Goal: Task Accomplishment & Management: Contribute content

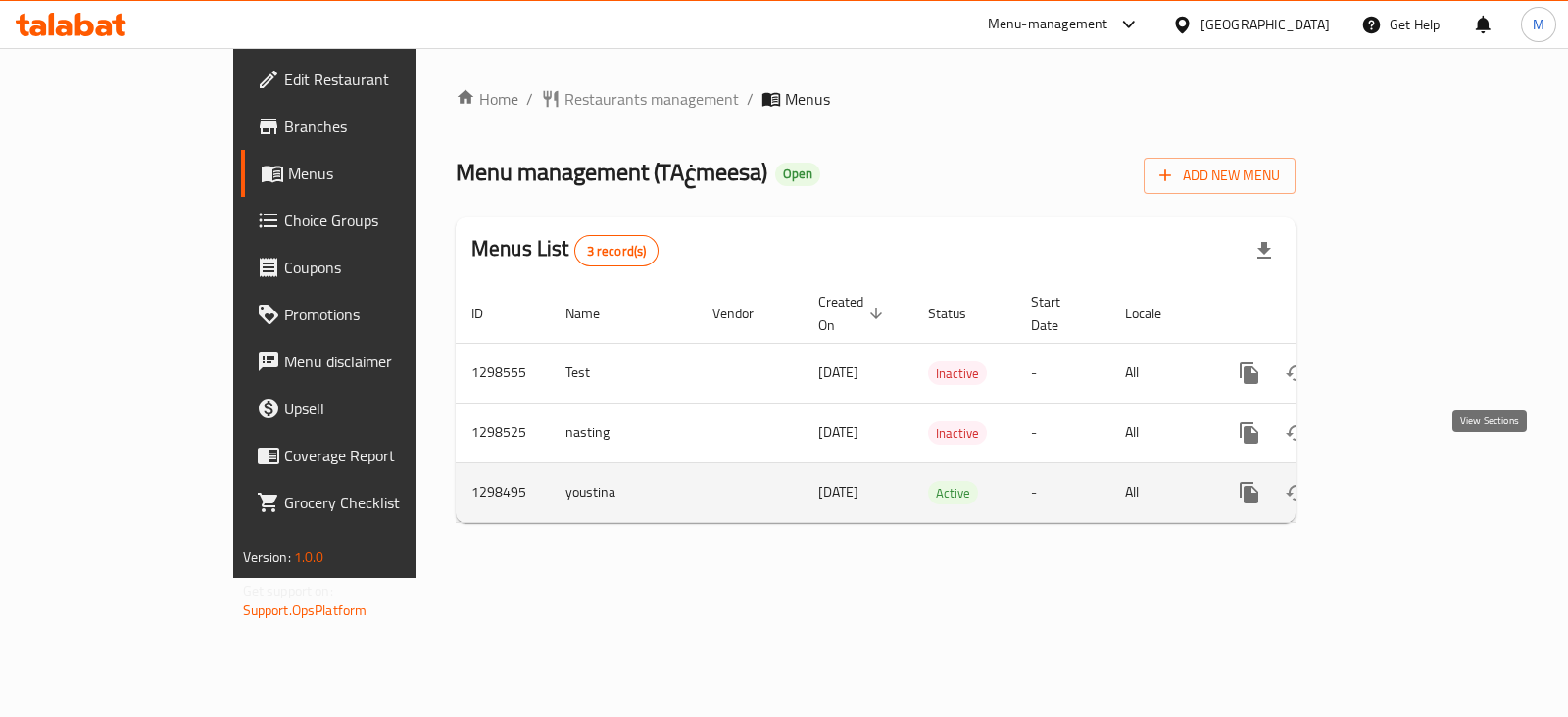
click at [1403, 481] on icon "enhanced table" at bounding box center [1391, 493] width 24 height 24
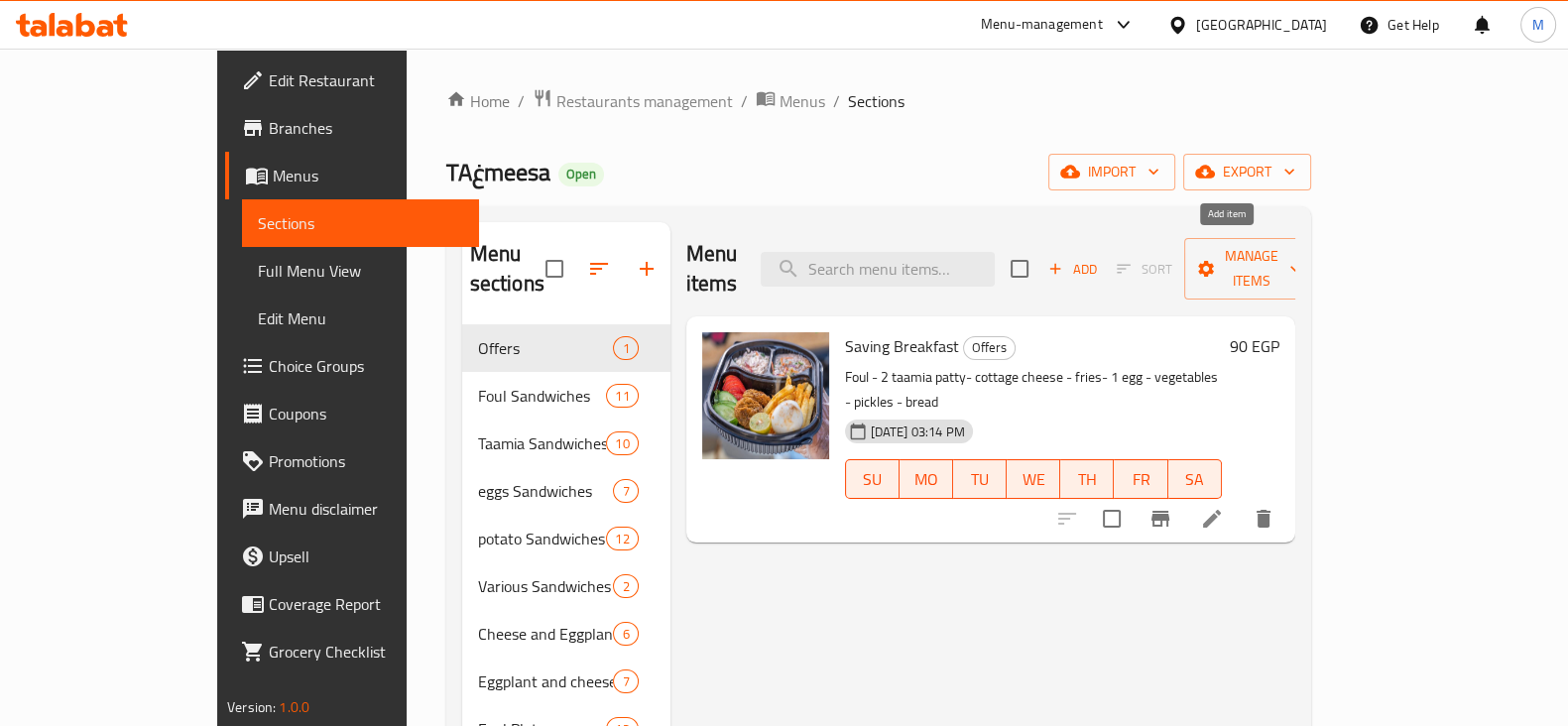
click at [1099, 258] on span "Add" at bounding box center [1072, 269] width 54 height 23
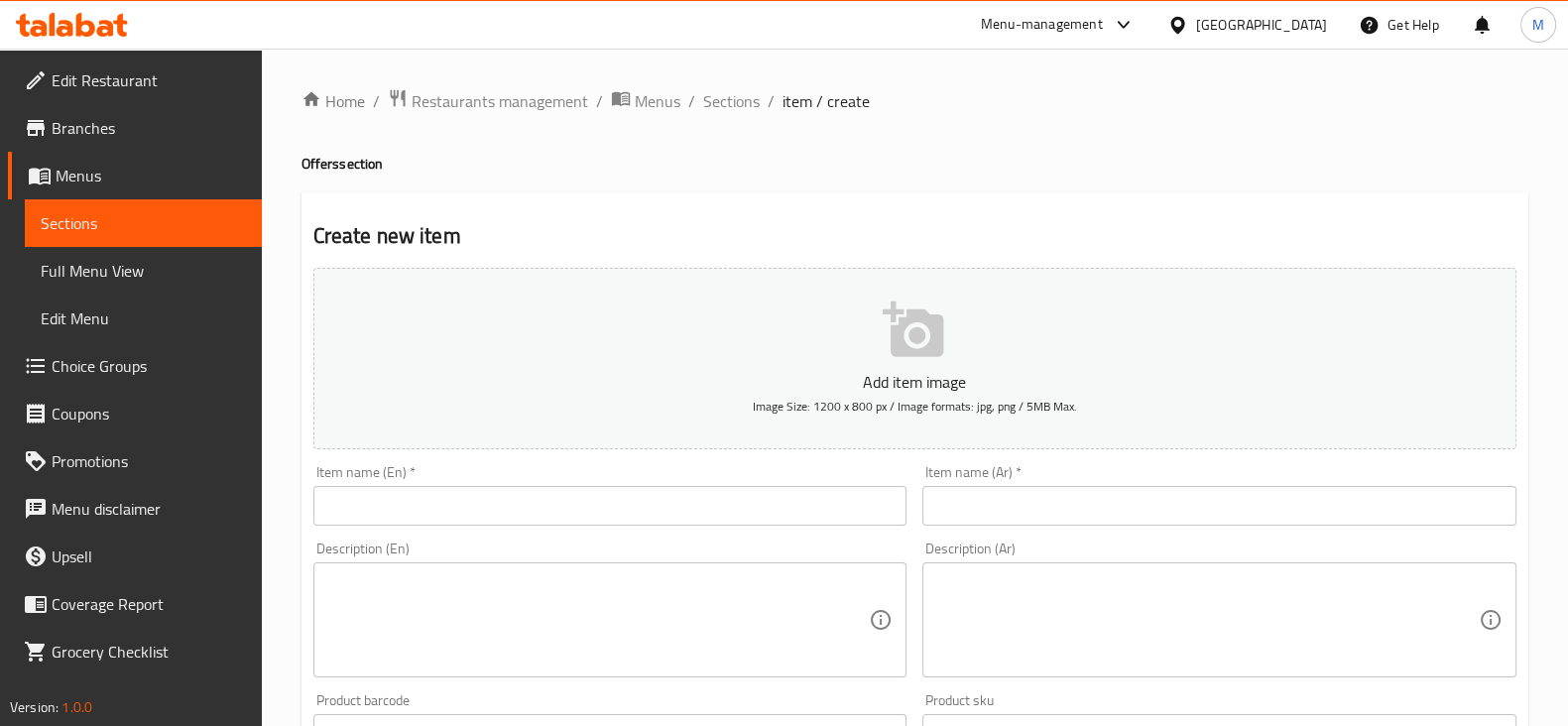
click at [1130, 514] on input "text" at bounding box center [1219, 506] width 594 height 40
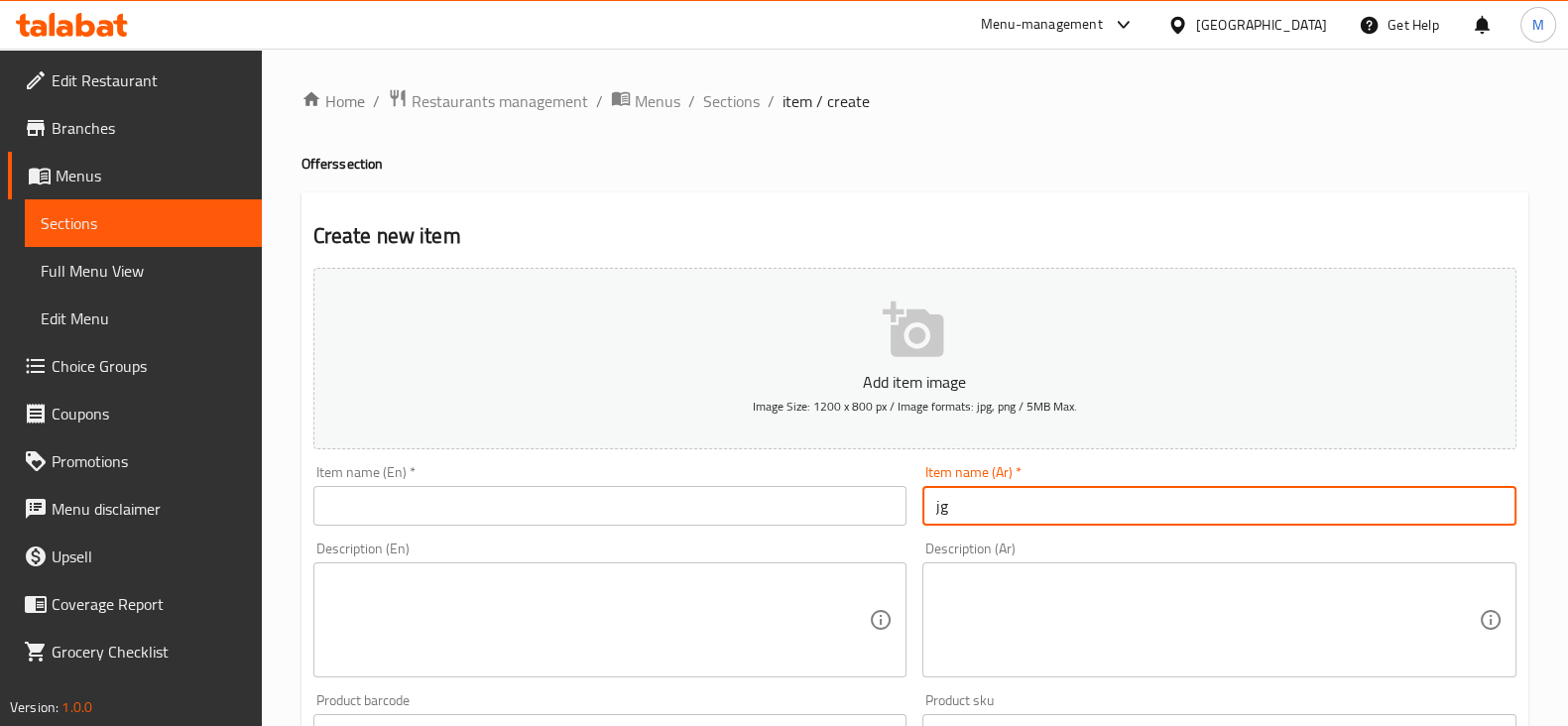
type input "j"
type input "تلاته عالمزاج"
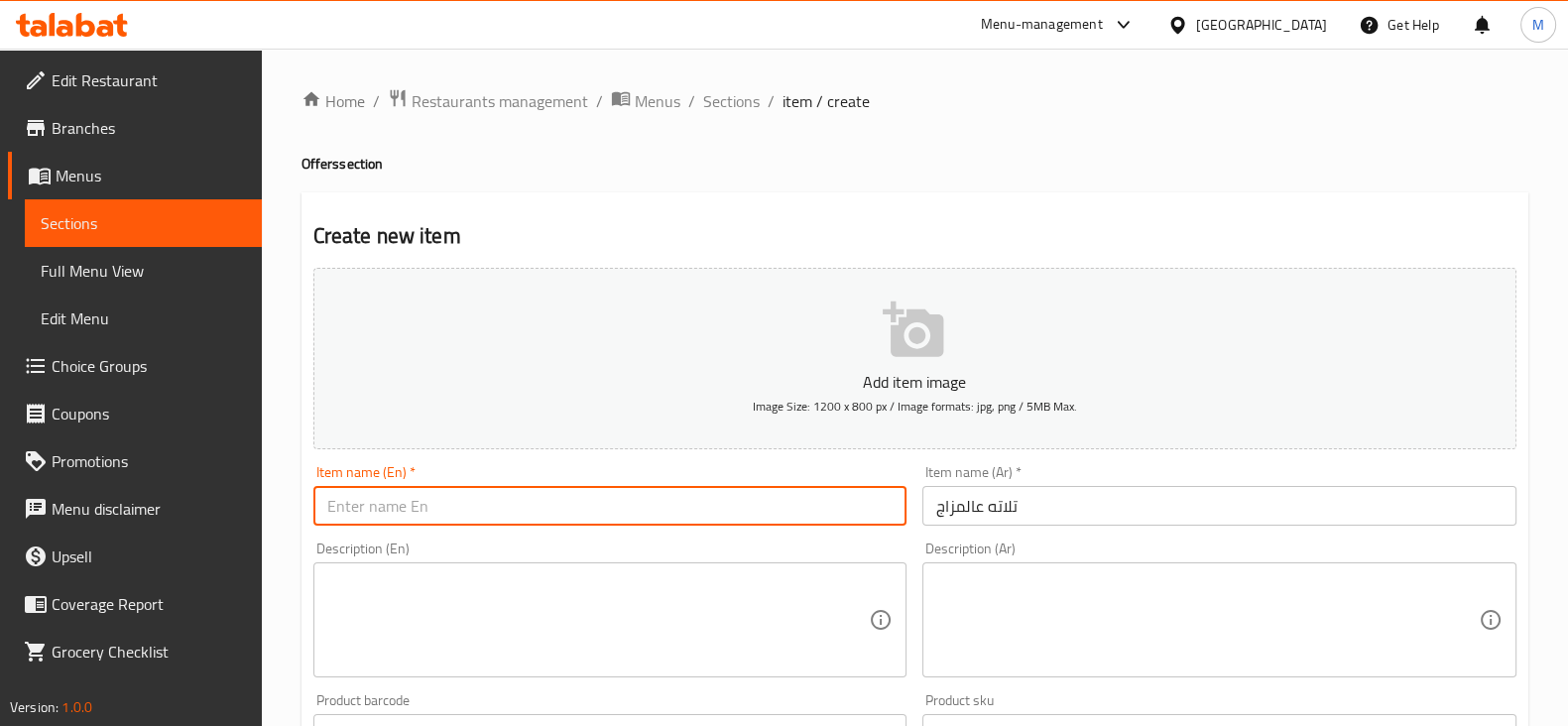
click at [755, 515] on input "text" at bounding box center [610, 506] width 594 height 40
type input "three 3al mazag"
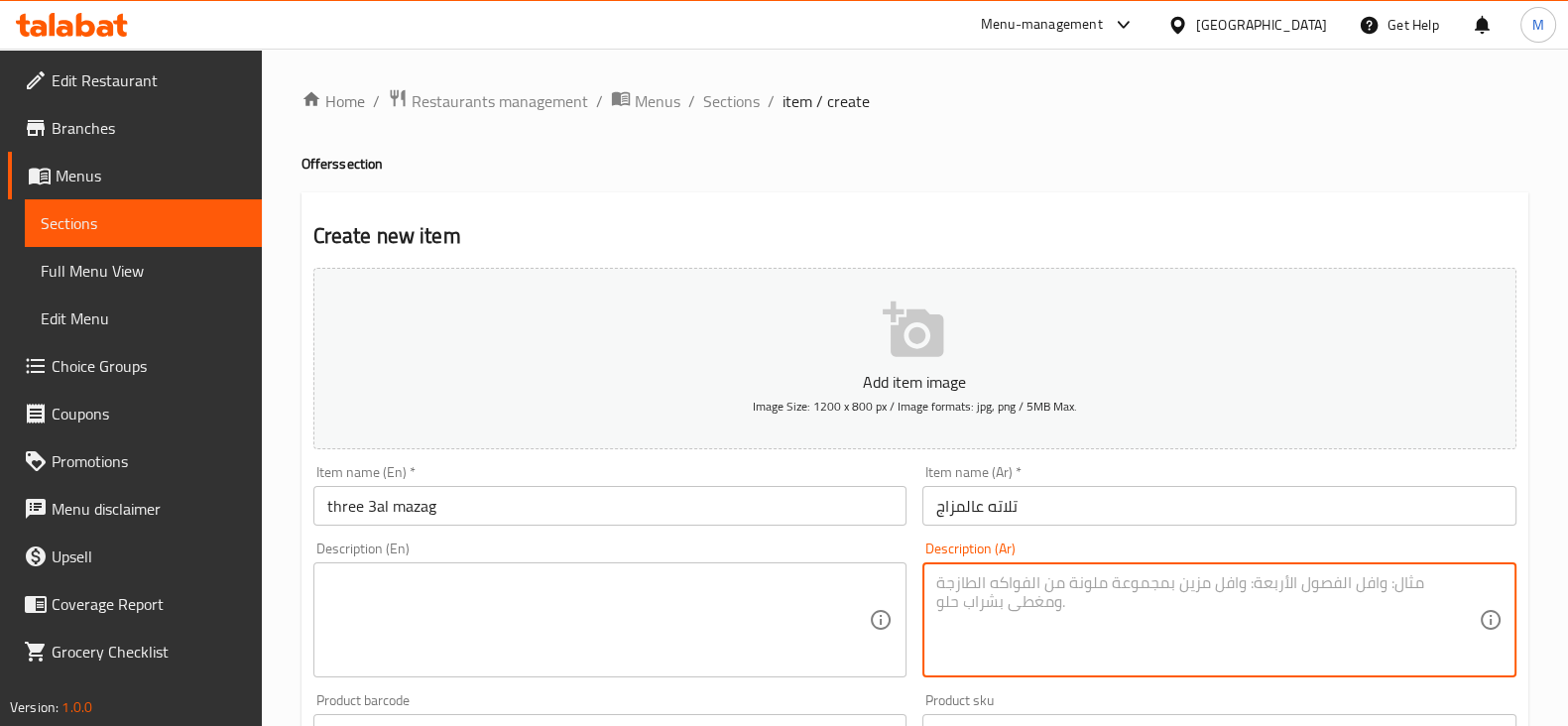
click at [1023, 600] on textarea at bounding box center [1207, 620] width 543 height 95
type textarea "f"
type textarea "1"
click at [1140, 600] on textarea "1 بطاطس رومي + 1 اومليت بسطرمه + 1 مربي قشطه" at bounding box center [1207, 620] width 543 height 95
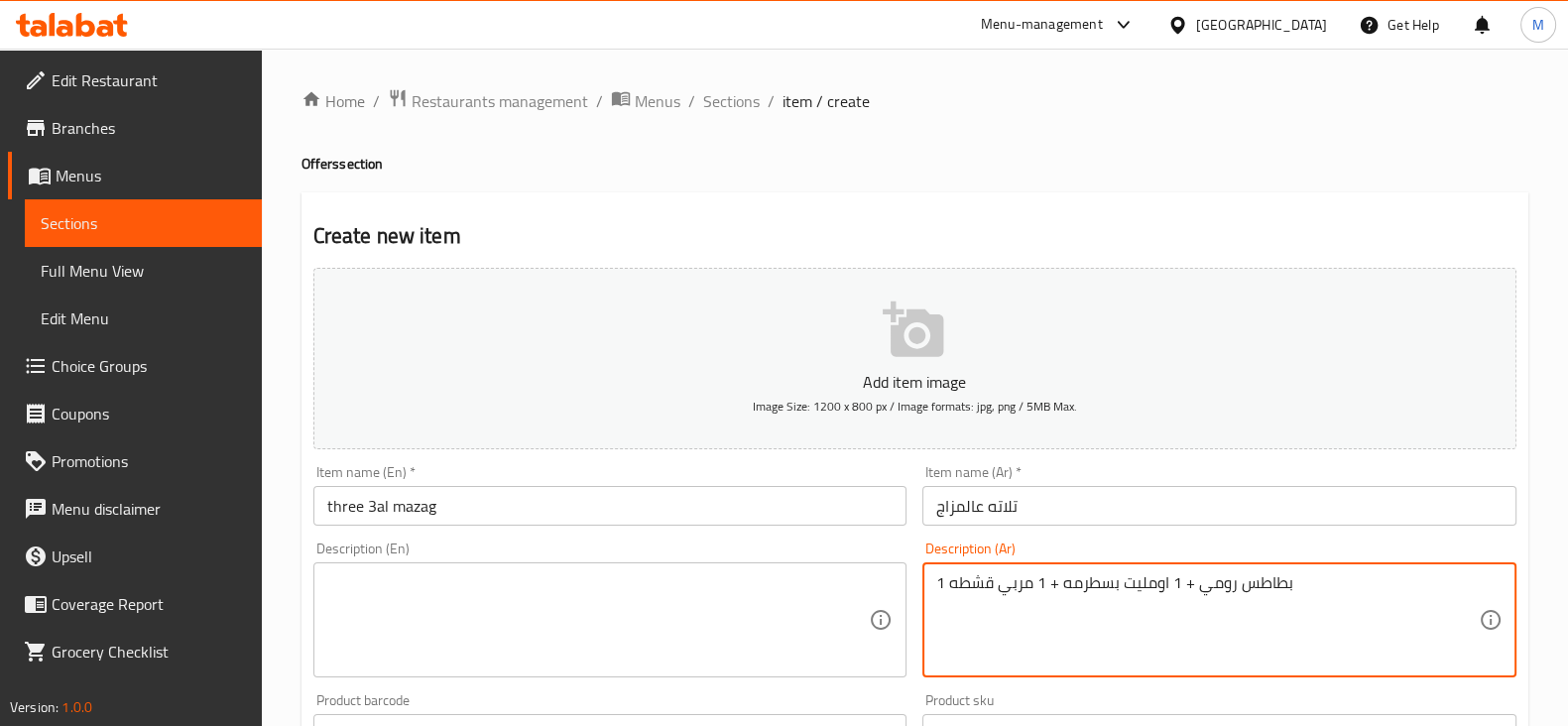
click at [1140, 600] on textarea "1 بطاطس رومي + 1 اومليت بسطرمه + 1 مربي قشطه" at bounding box center [1207, 620] width 543 height 95
type textarea "1 بطاطس رومي + 1 اومليت بسطرمه + 1 مربي قشطه"
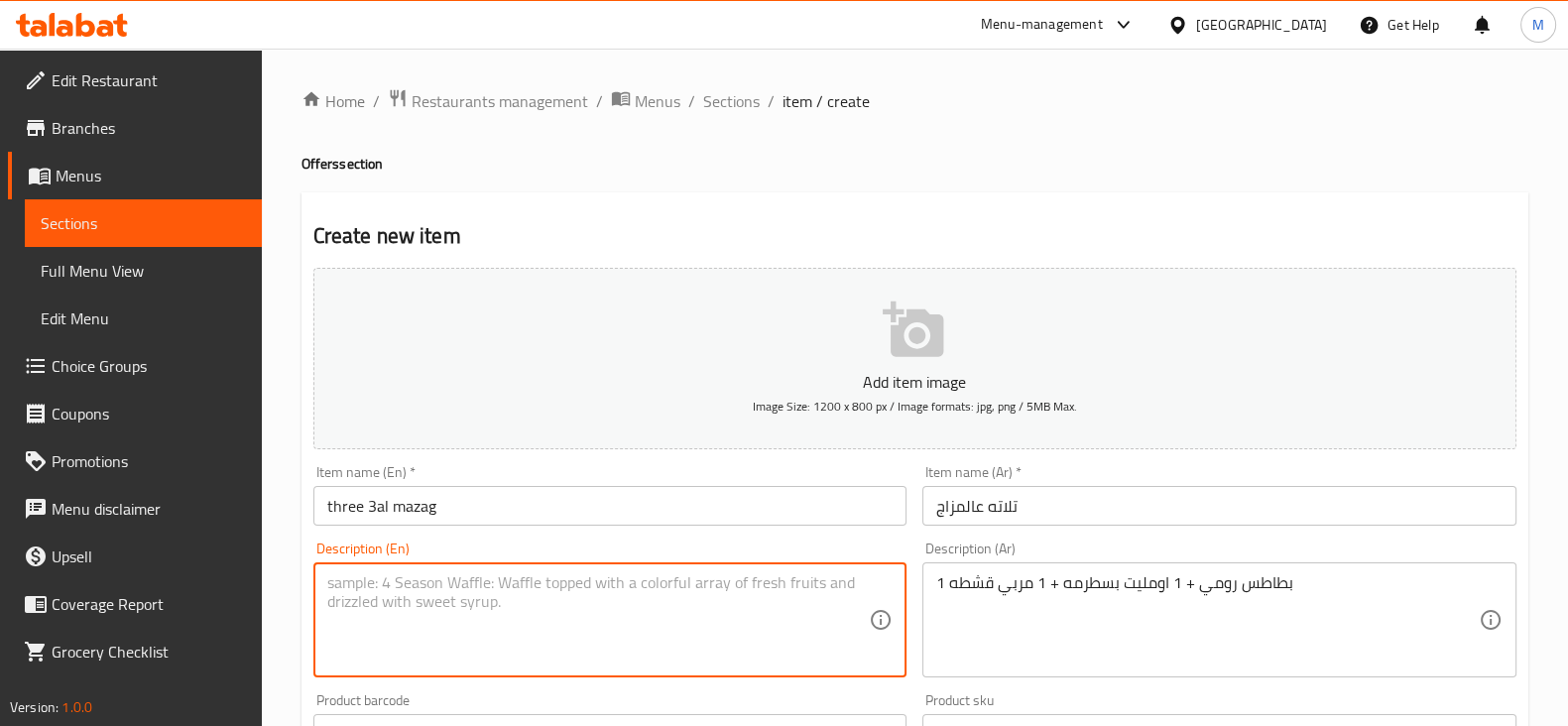
click at [537, 622] on textarea at bounding box center [598, 620] width 543 height 95
paste textarea "1 turkey potato + 1 pastrami omelet + 1 cream jam"
click at [363, 587] on textarea "1 turkey potato + 1 pastrami omelet + 1 cream jam" at bounding box center [598, 620] width 543 height 95
click at [613, 583] on textarea "1 romy potato + 1 pastrami omelet + 1 cream jam" at bounding box center [598, 620] width 543 height 95
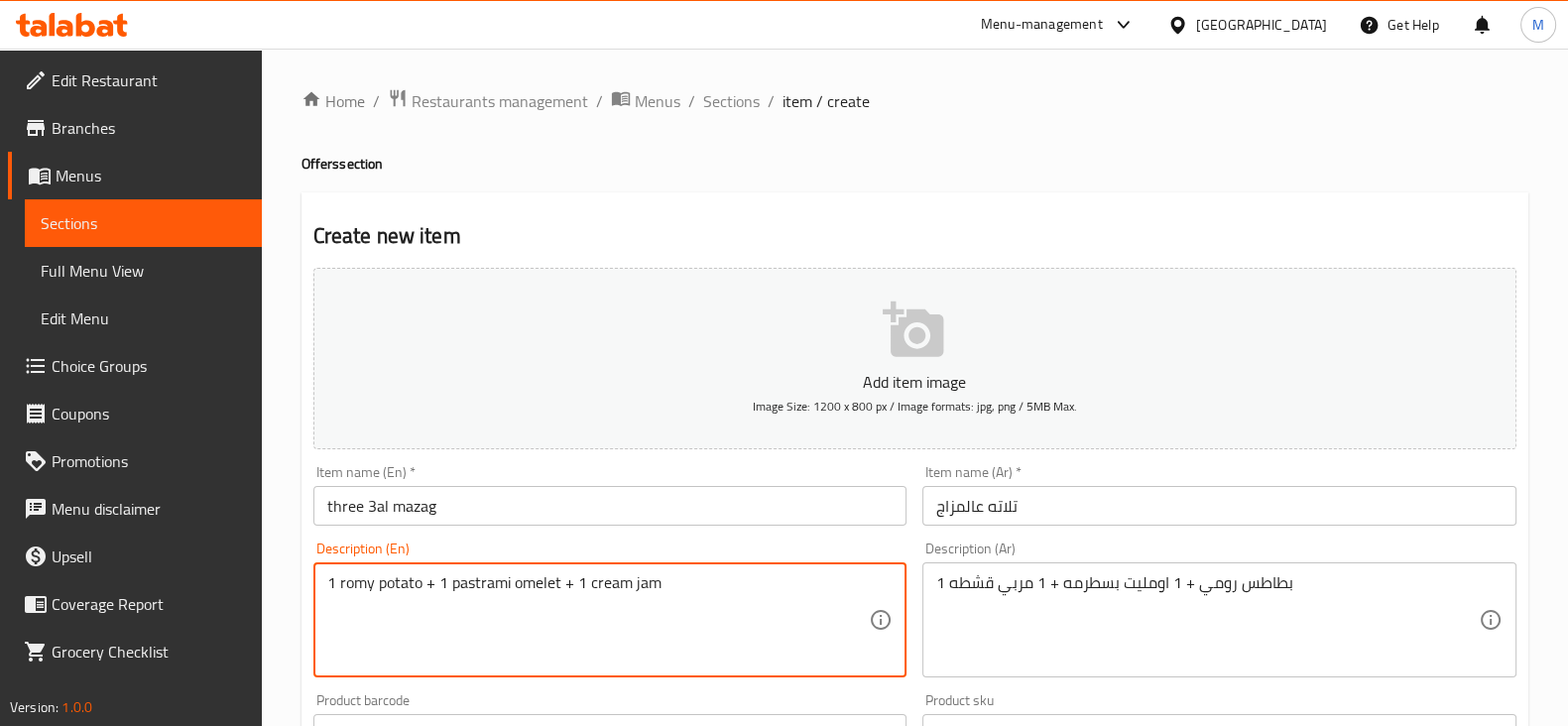
click at [613, 583] on textarea "1 romy potato + 1 pastrami omelet + 1 cream jam" at bounding box center [598, 620] width 543 height 95
type textarea "1 romy potato + 1 pastrami omelet + 1 Qeshta jam"
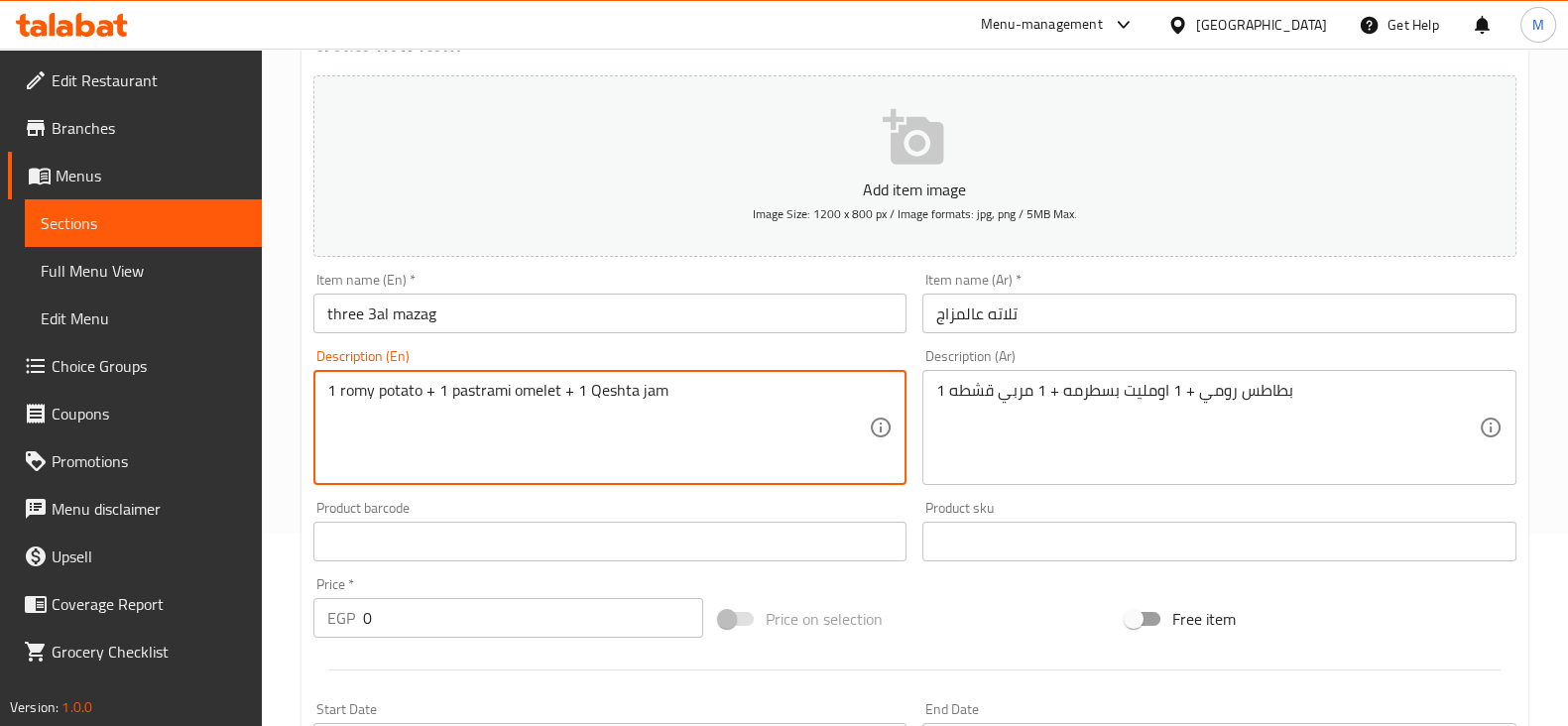
scroll to position [495, 0]
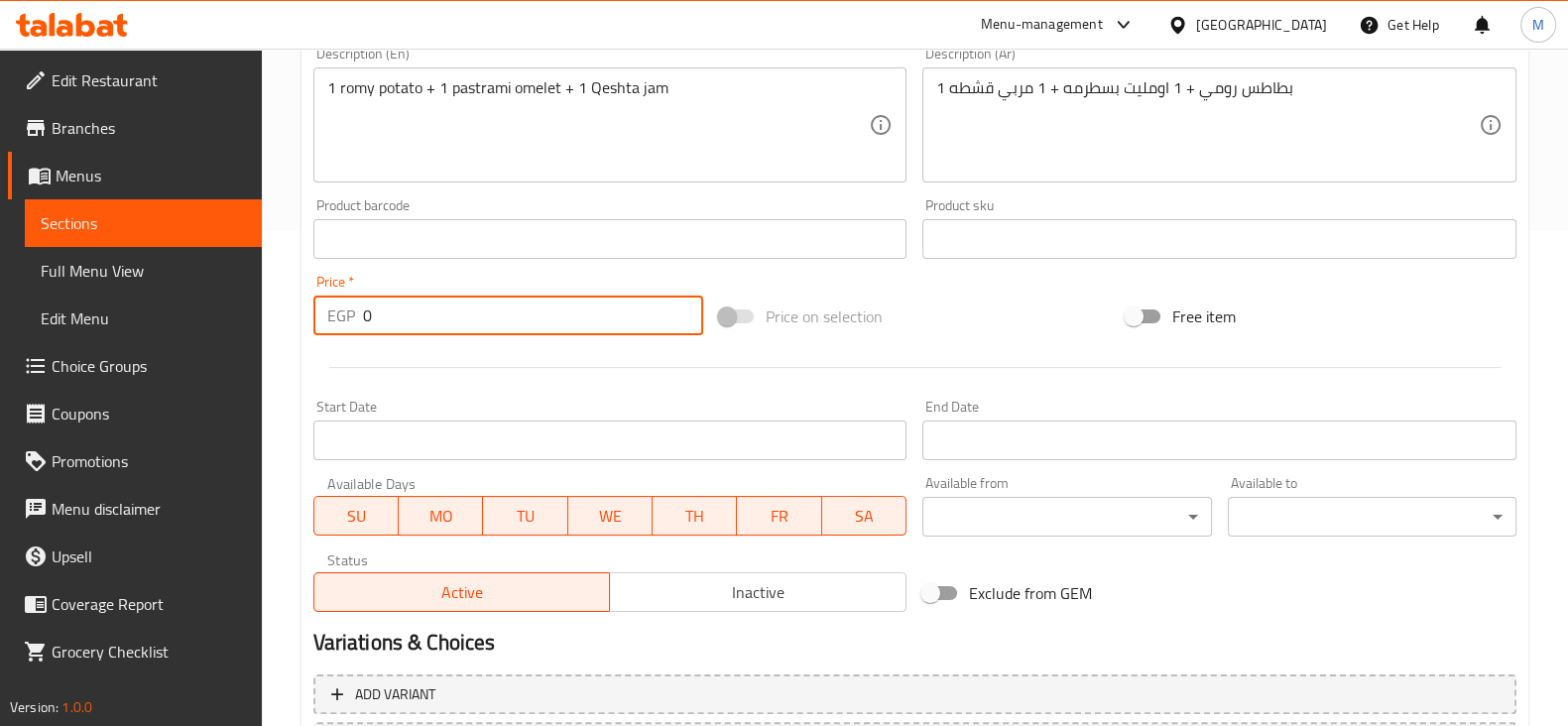
drag, startPoint x: 401, startPoint y: 303, endPoint x: 357, endPoint y: 301, distance: 44.0
click at [358, 301] on div "EGP 0 Price *" at bounding box center [509, 316] width 390 height 40
type input "73"
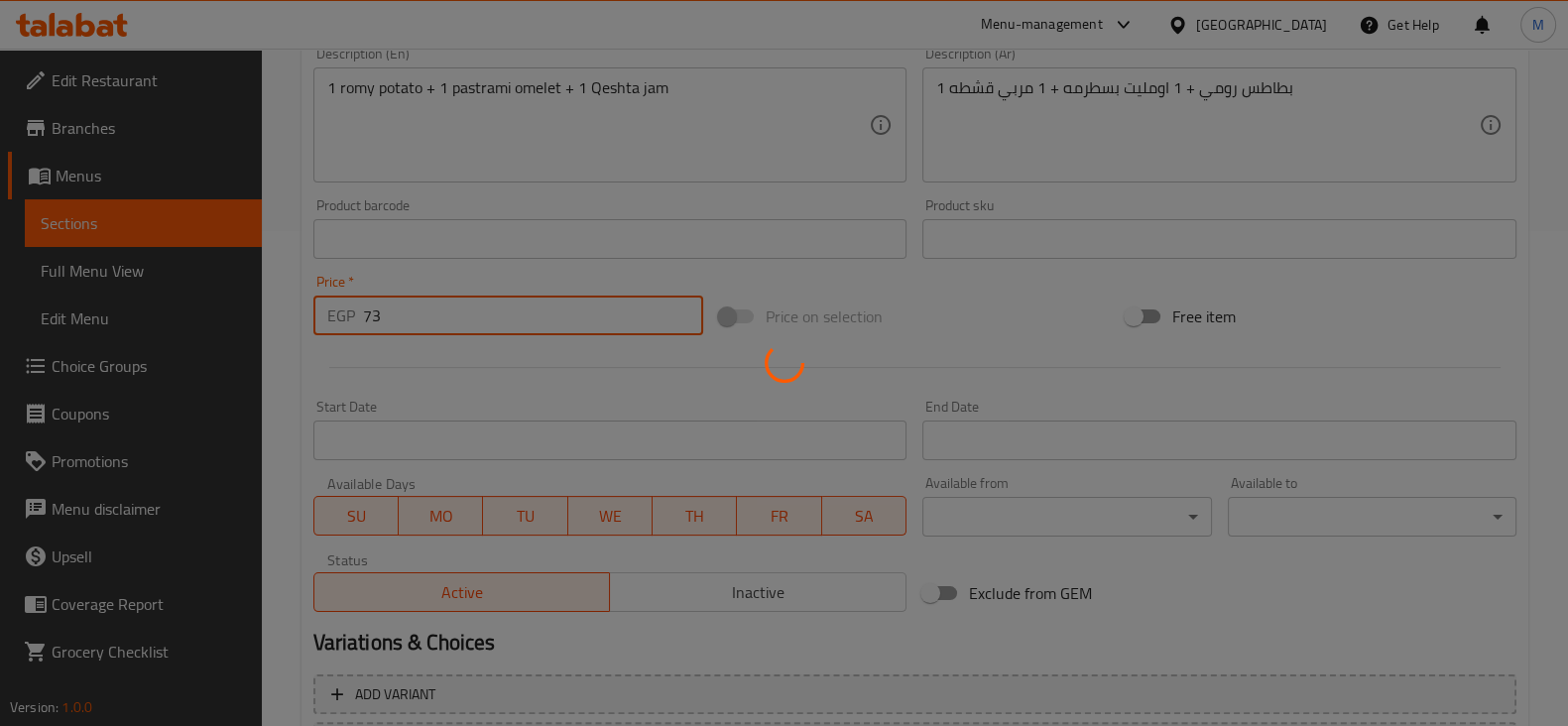
type input "0"
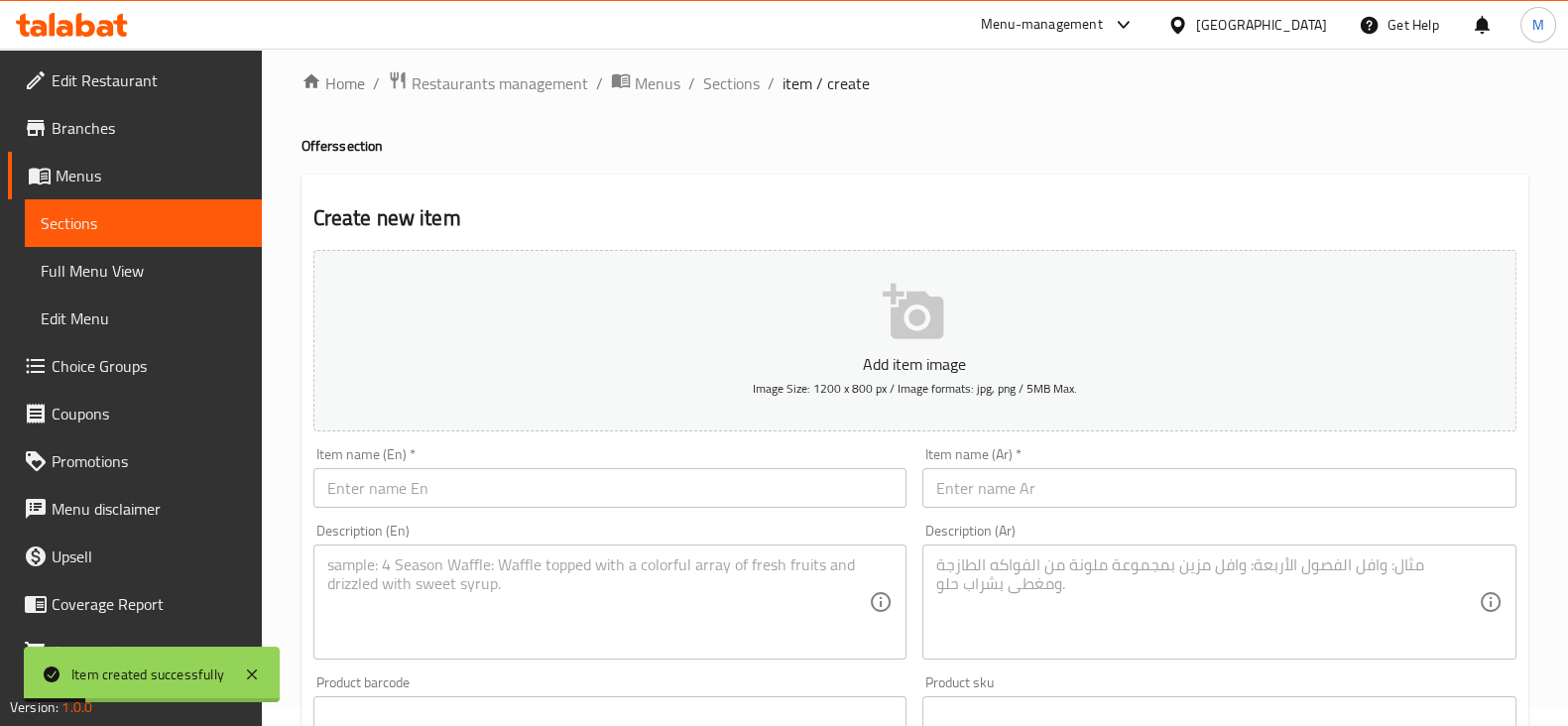
scroll to position [0, 0]
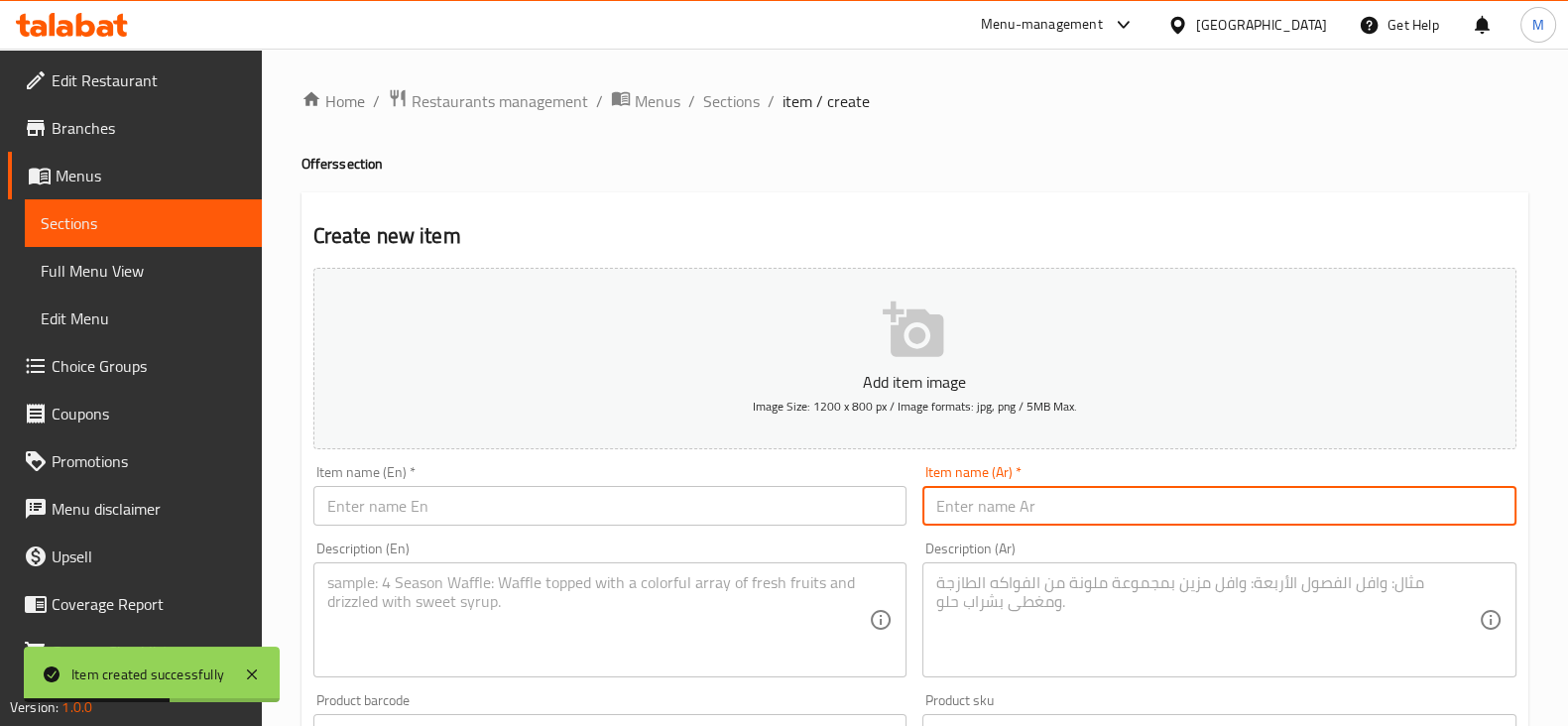
click at [1036, 517] on input "text" at bounding box center [1219, 506] width 594 height 40
click at [819, 521] on input "text" at bounding box center [610, 506] width 594 height 40
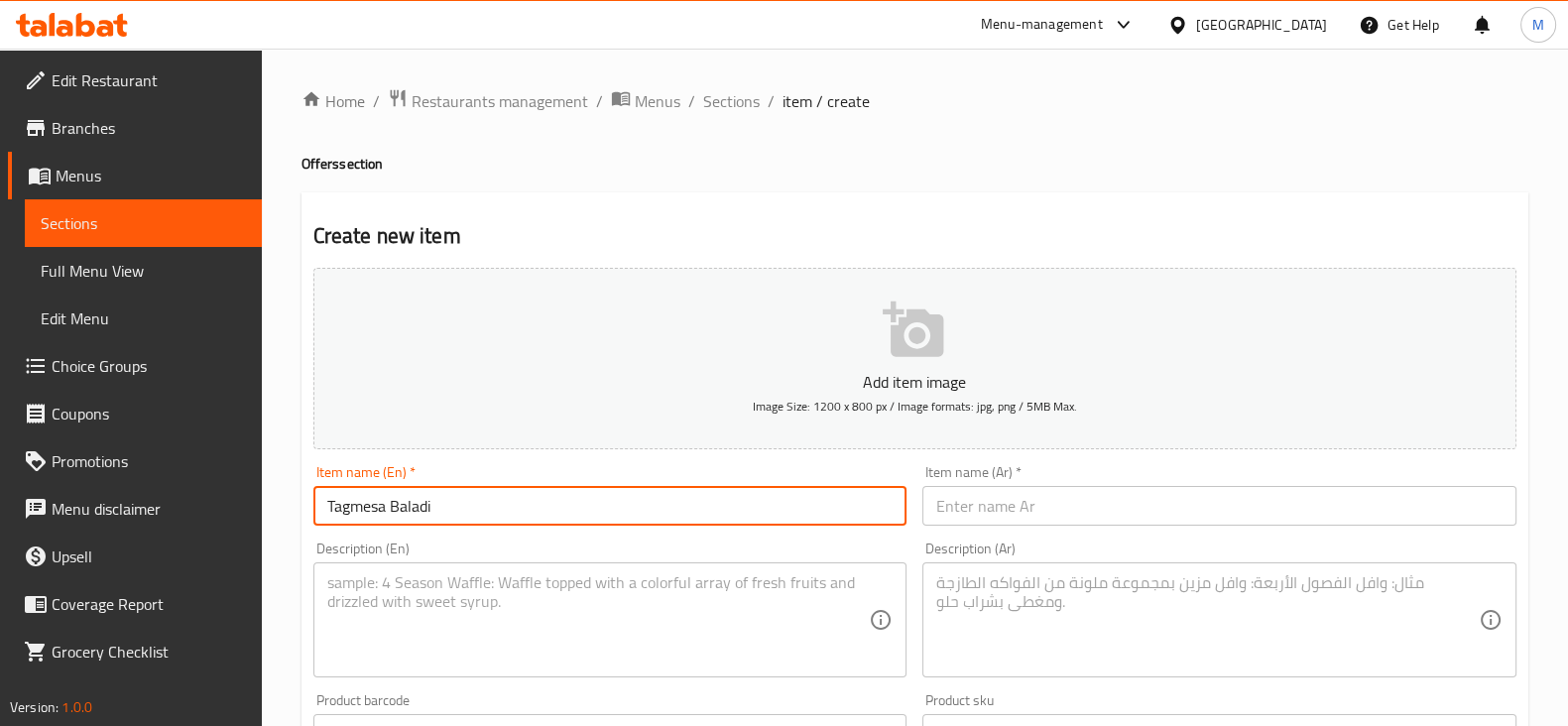
type input "Tagmesa Baladi"
drag, startPoint x: 1092, startPoint y: 515, endPoint x: 1106, endPoint y: 509, distance: 15.2
click at [1092, 515] on input "text" at bounding box center [1219, 506] width 594 height 40
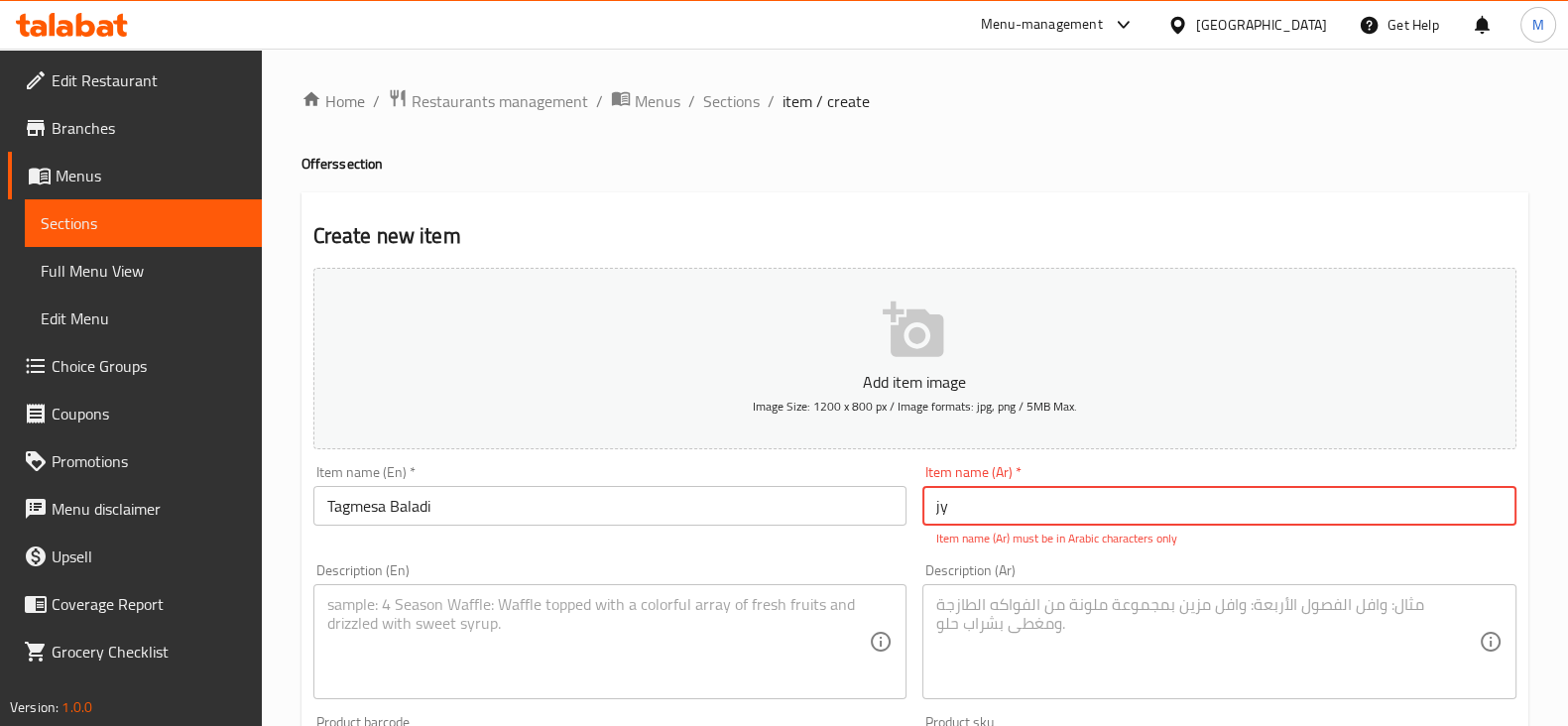
type input "j"
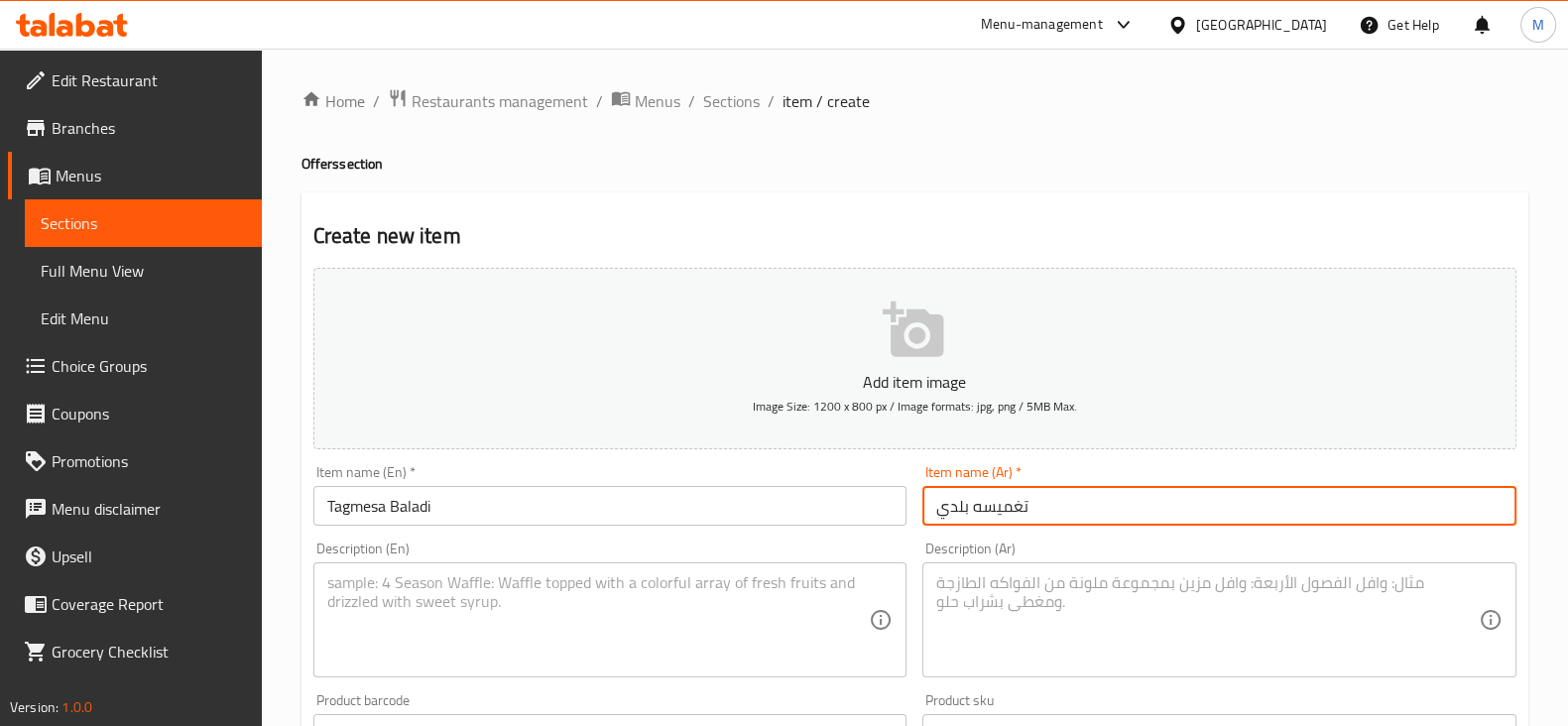
type input "تغميسه بلدي"
click at [1147, 618] on textarea at bounding box center [1207, 620] width 543 height 95
paste textarea "1 بطاطس شيبسي 1 طعميه 1 فول"
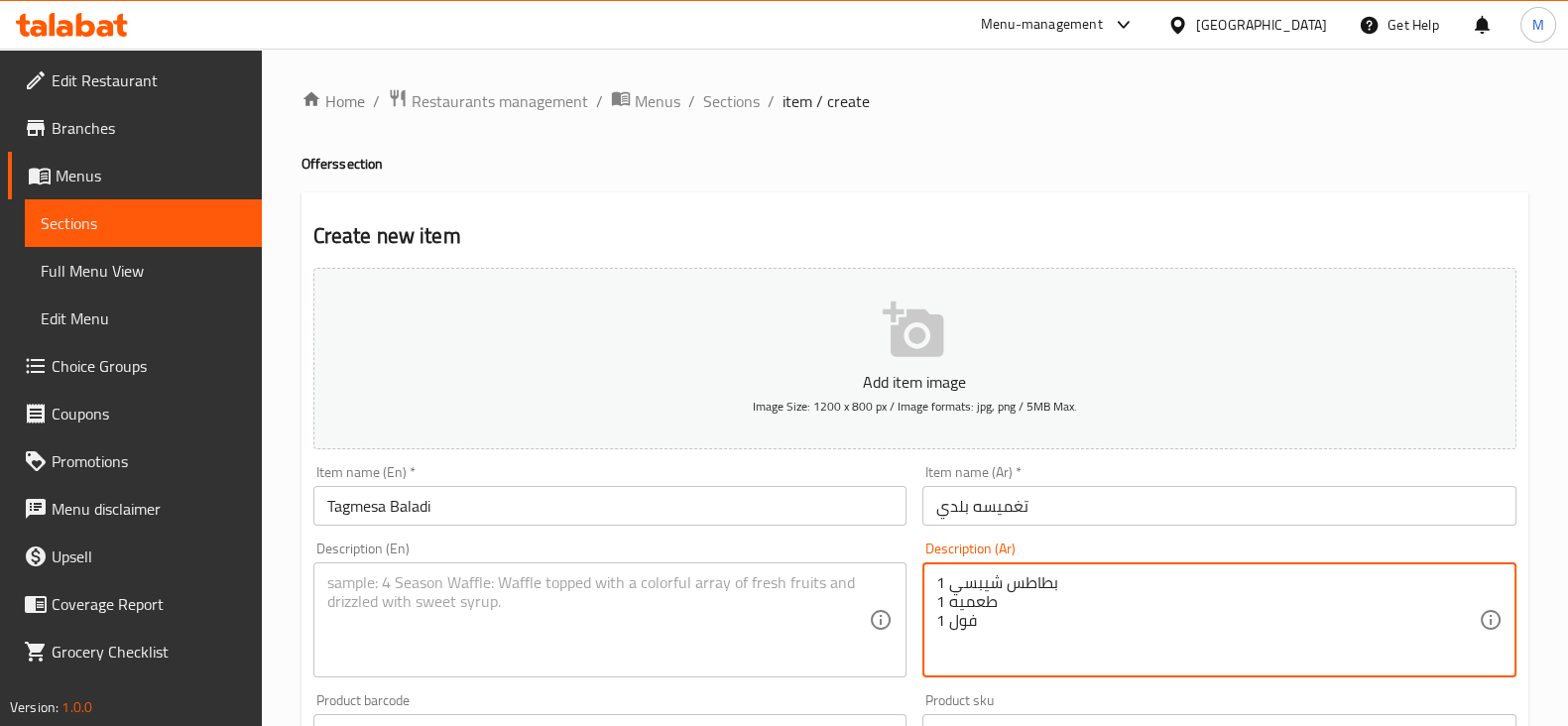
type textarea "1 بطاطس شيبسي 1 طعميه 1 فول"
click at [425, 649] on textarea at bounding box center [598, 620] width 543 height 95
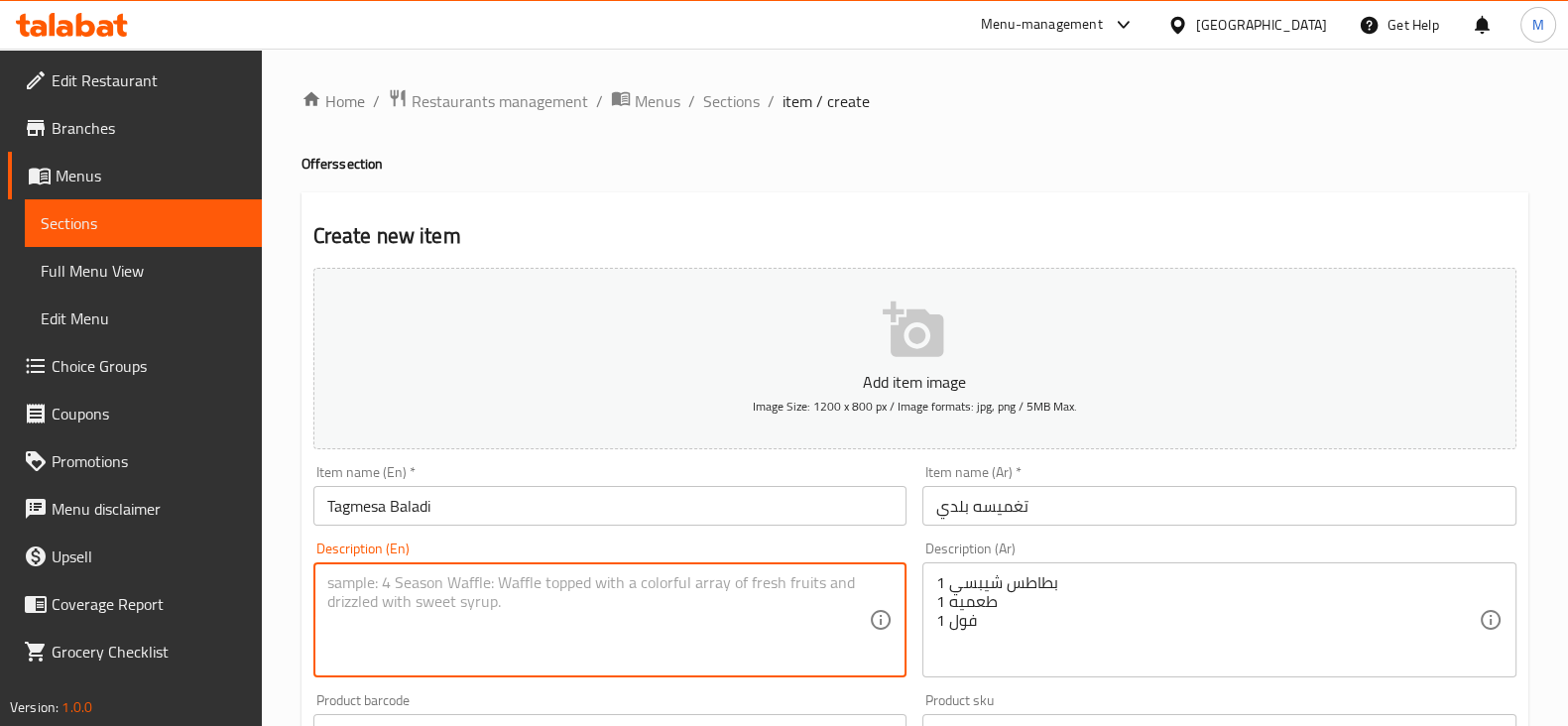
paste textarea "1 potato chips 1 falafel 1 fava beans"
drag, startPoint x: 421, startPoint y: 623, endPoint x: 337, endPoint y: 626, distance: 84.1
click at [337, 626] on textarea "1 potato chips 1 falafel 1 fava beans" at bounding box center [598, 620] width 543 height 95
type textarea "1 potato chips 1 falafel 1Foul"
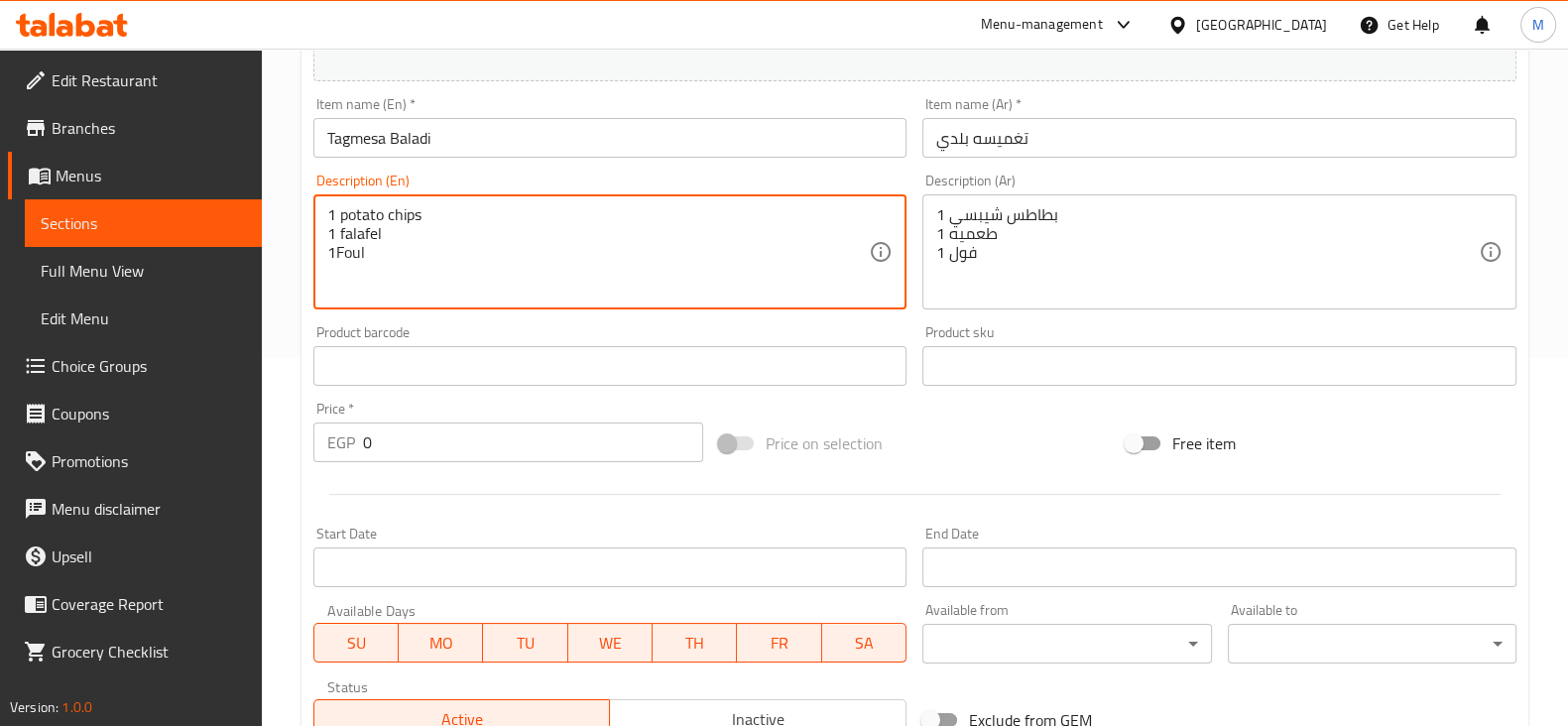
scroll to position [372, 0]
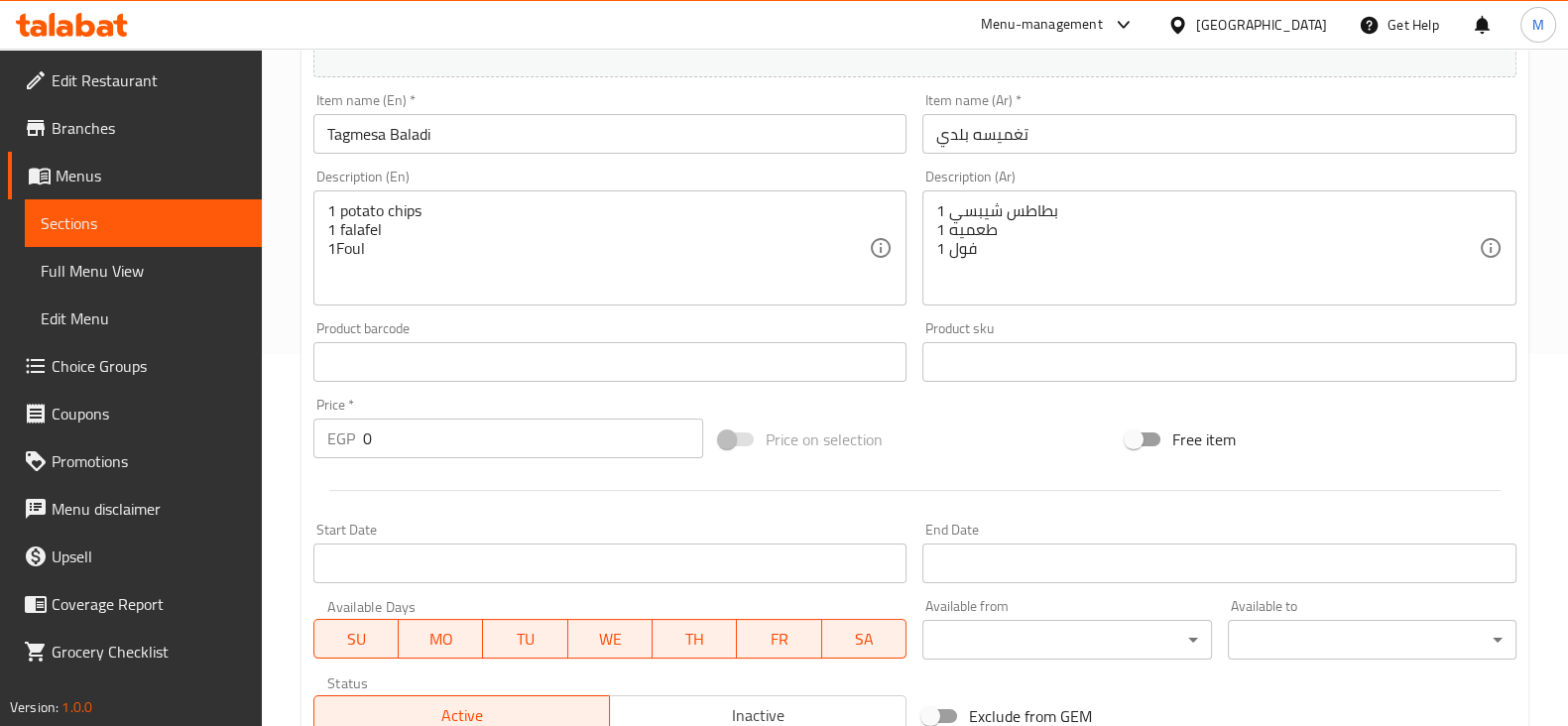
drag, startPoint x: 396, startPoint y: 401, endPoint x: 388, endPoint y: 409, distance: 11.3
click at [388, 409] on div "Price   * EGP 0 Price *" at bounding box center [509, 427] width 390 height 61
drag, startPoint x: 375, startPoint y: 436, endPoint x: 358, endPoint y: 434, distance: 17.1
click at [358, 434] on div "EGP 0 Price *" at bounding box center [509, 438] width 390 height 40
type input "52"
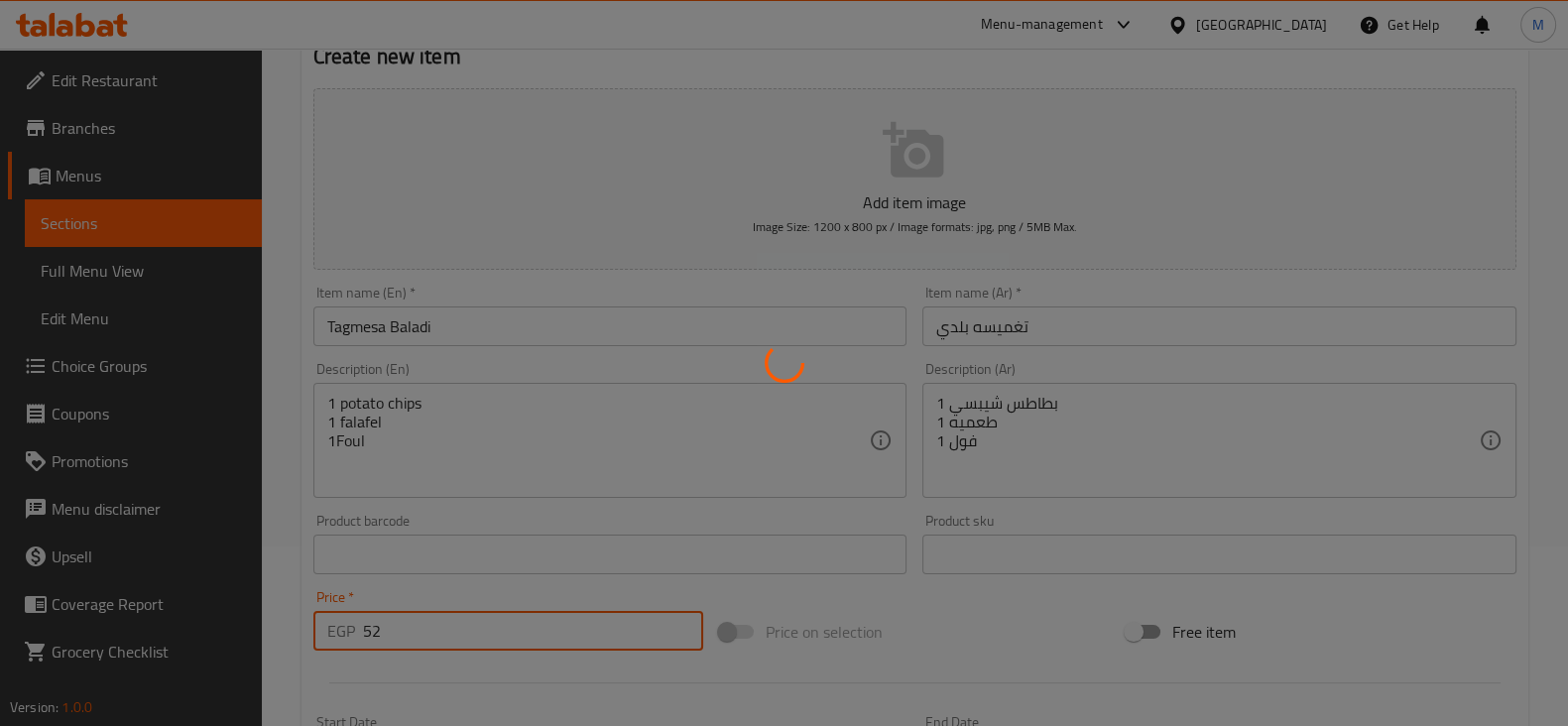
scroll to position [0, 0]
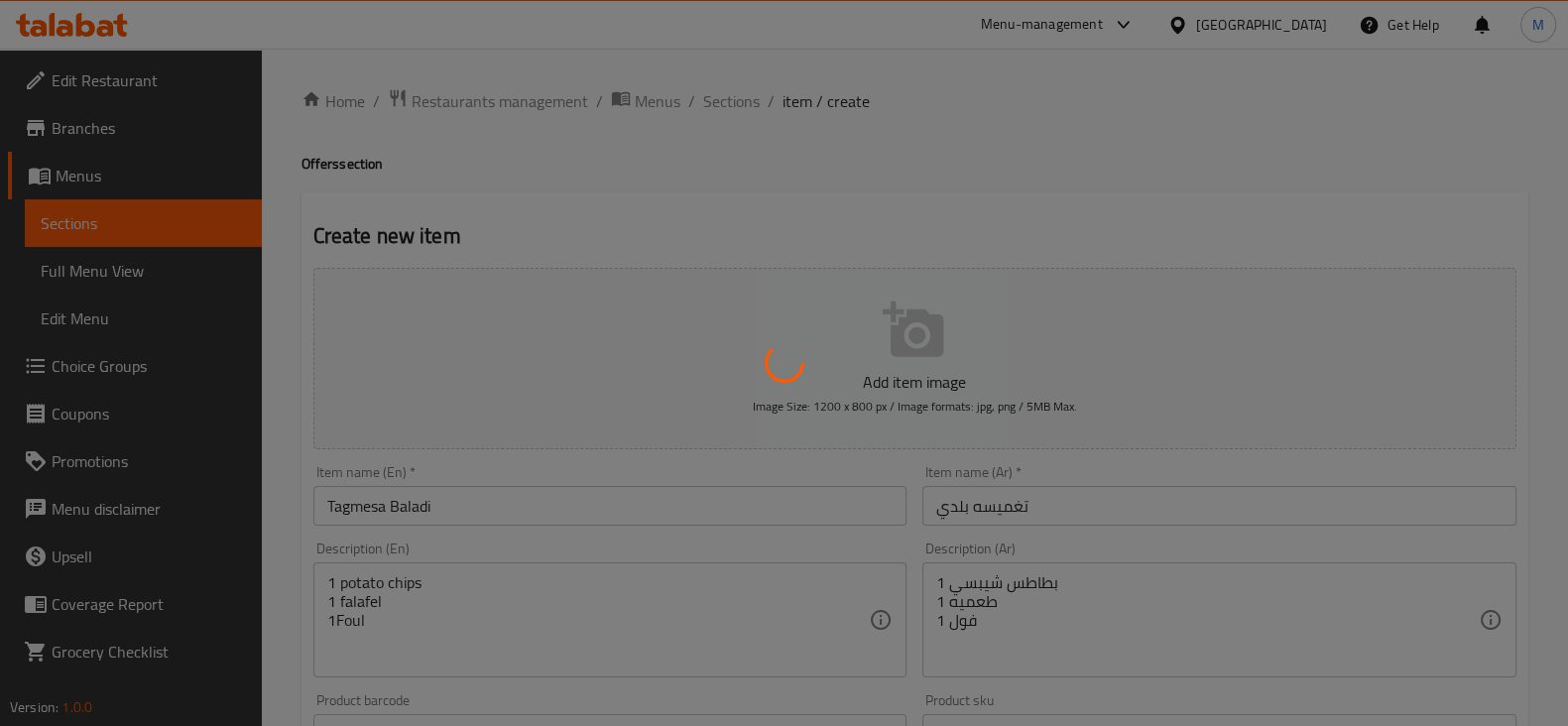
type input "0"
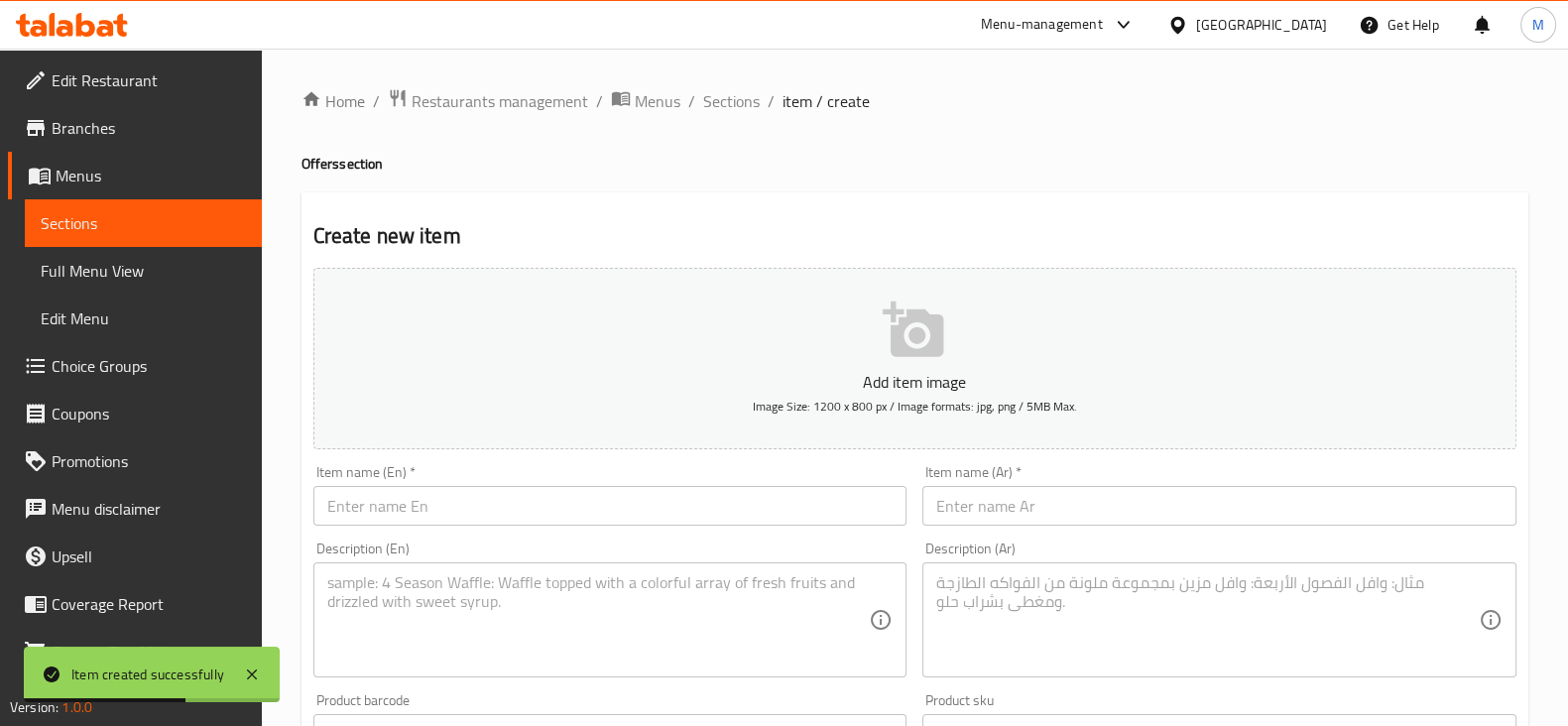
click at [595, 489] on div "Item name (En)   * Item name (En) *" at bounding box center [610, 495] width 594 height 61
click at [988, 513] on input "text" at bounding box center [1219, 506] width 594 height 40
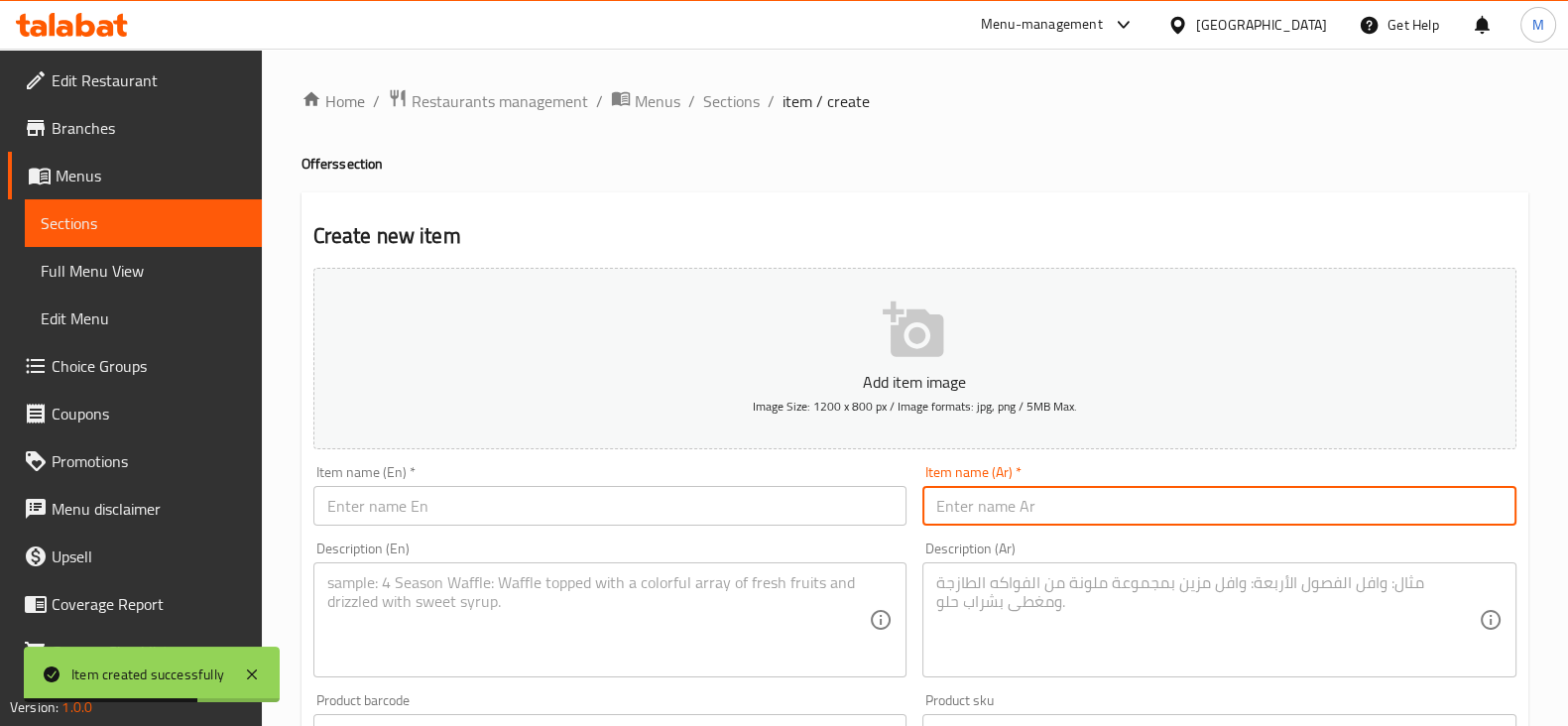
paste input "ف[PERSON_NAME]"
type input "ف[PERSON_NAME]"
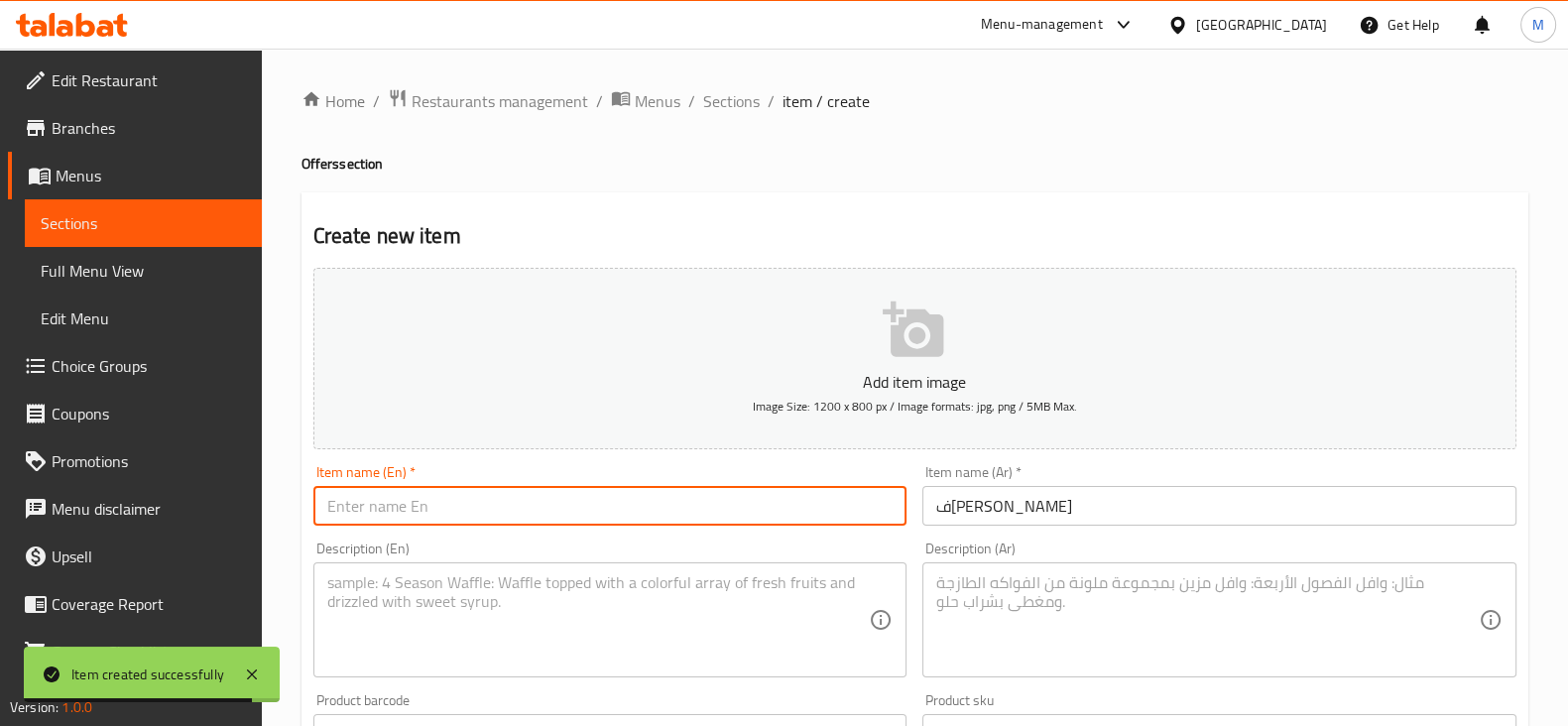
click at [640, 505] on input "text" at bounding box center [610, 506] width 594 height 40
paste input "Alexandrian breakfast"
type input "Alexandrian breakfast"
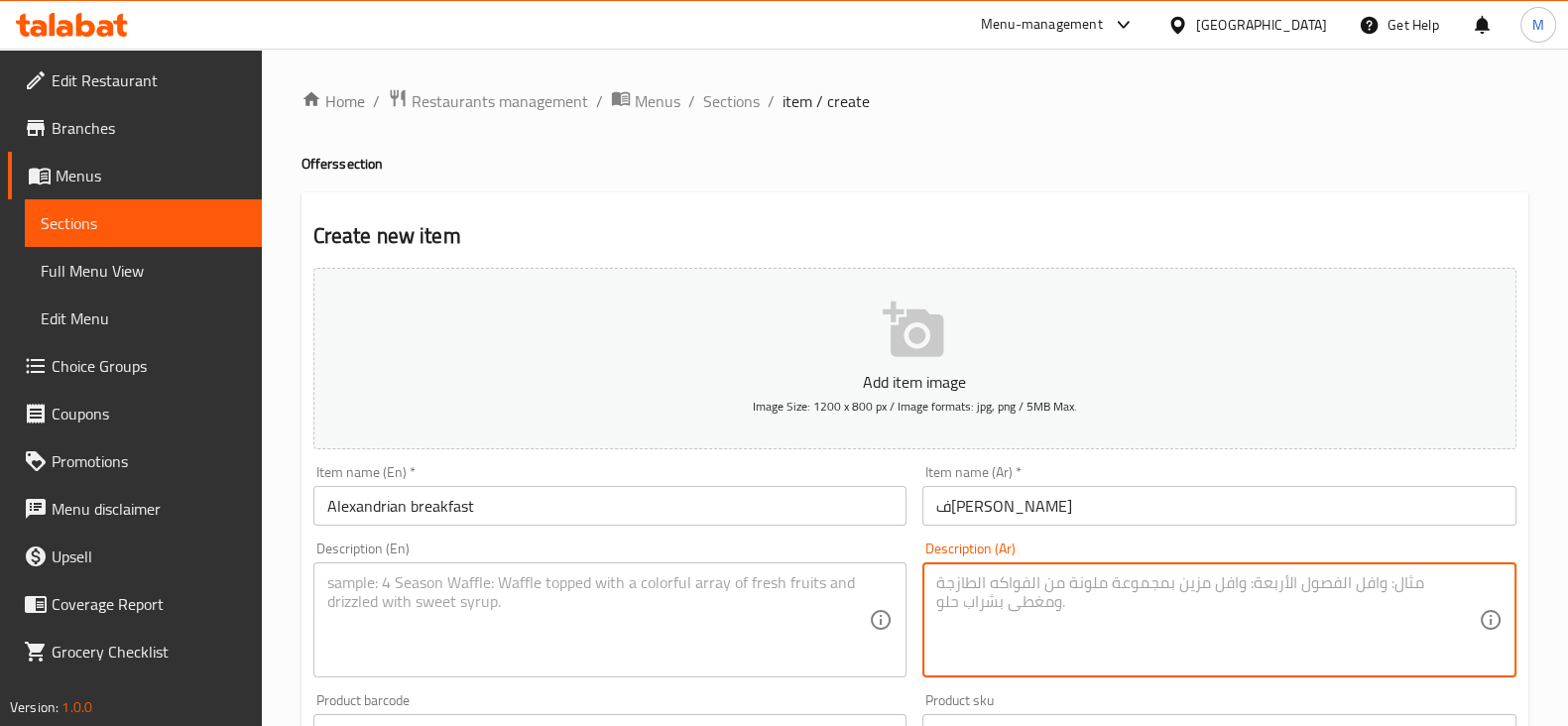
click at [1135, 595] on textarea at bounding box center [1207, 620] width 543 height 95
paste textarea "بيض مدحرج جبنه [PERSON_NAME]"
type textarea "بيض مدحرج جبنه [PERSON_NAME]"
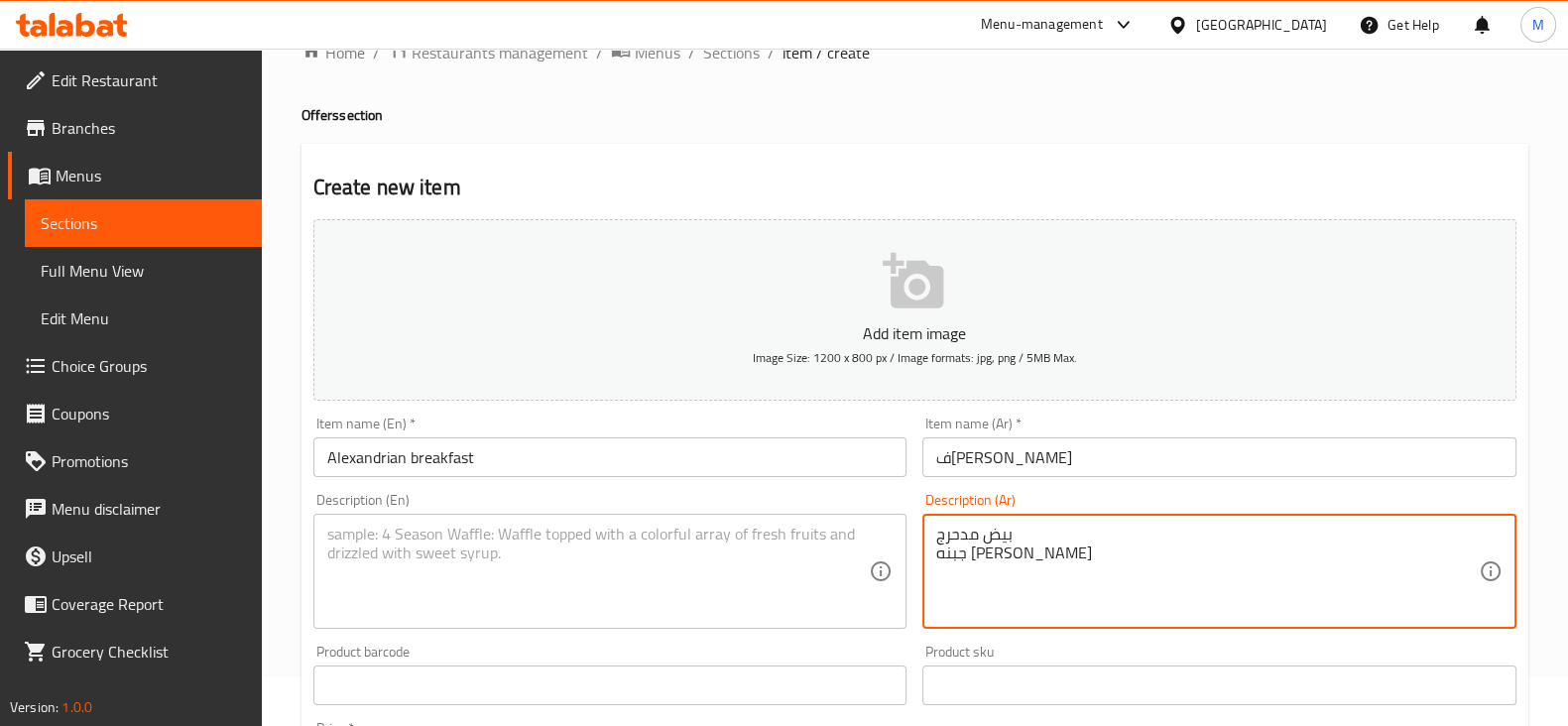
scroll to position [123, 0]
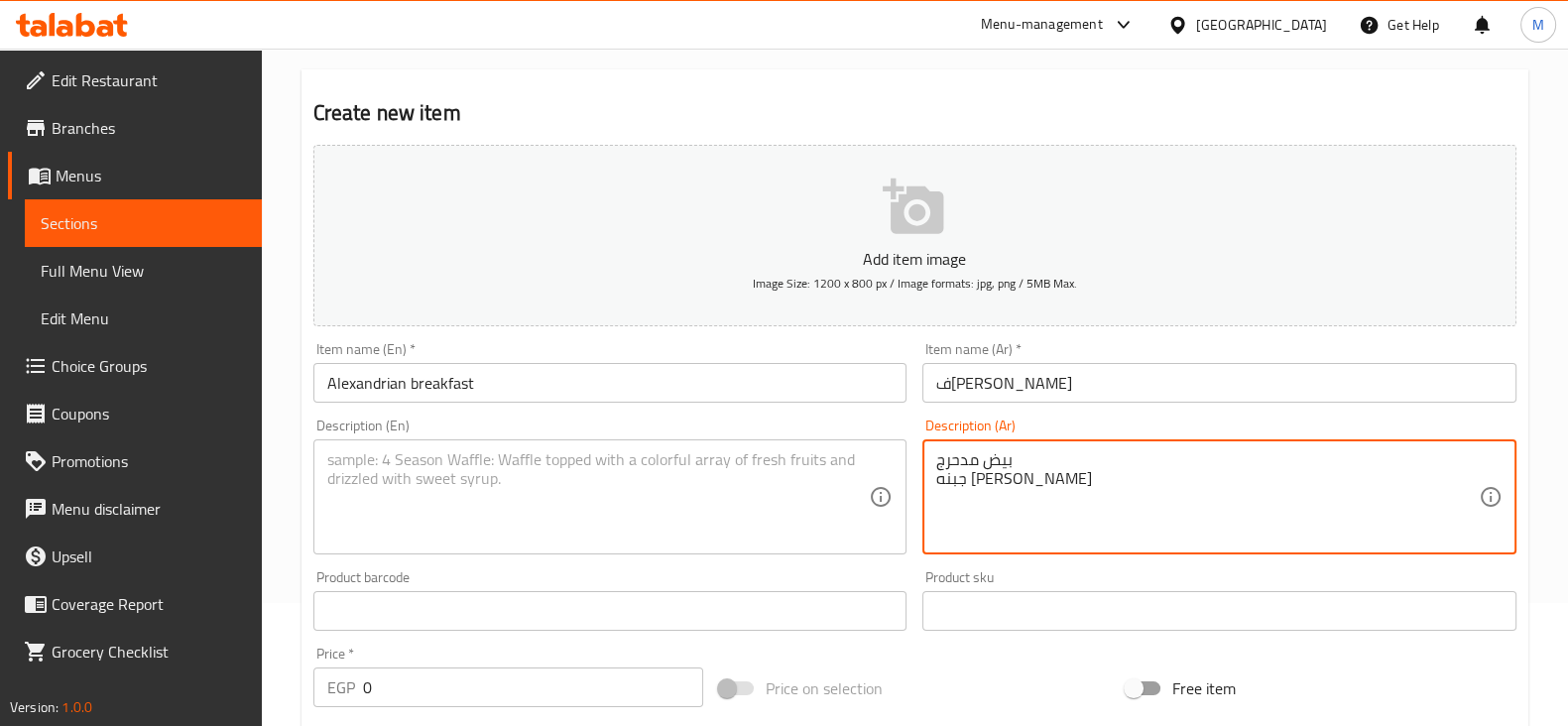
click at [695, 509] on textarea at bounding box center [598, 497] width 543 height 95
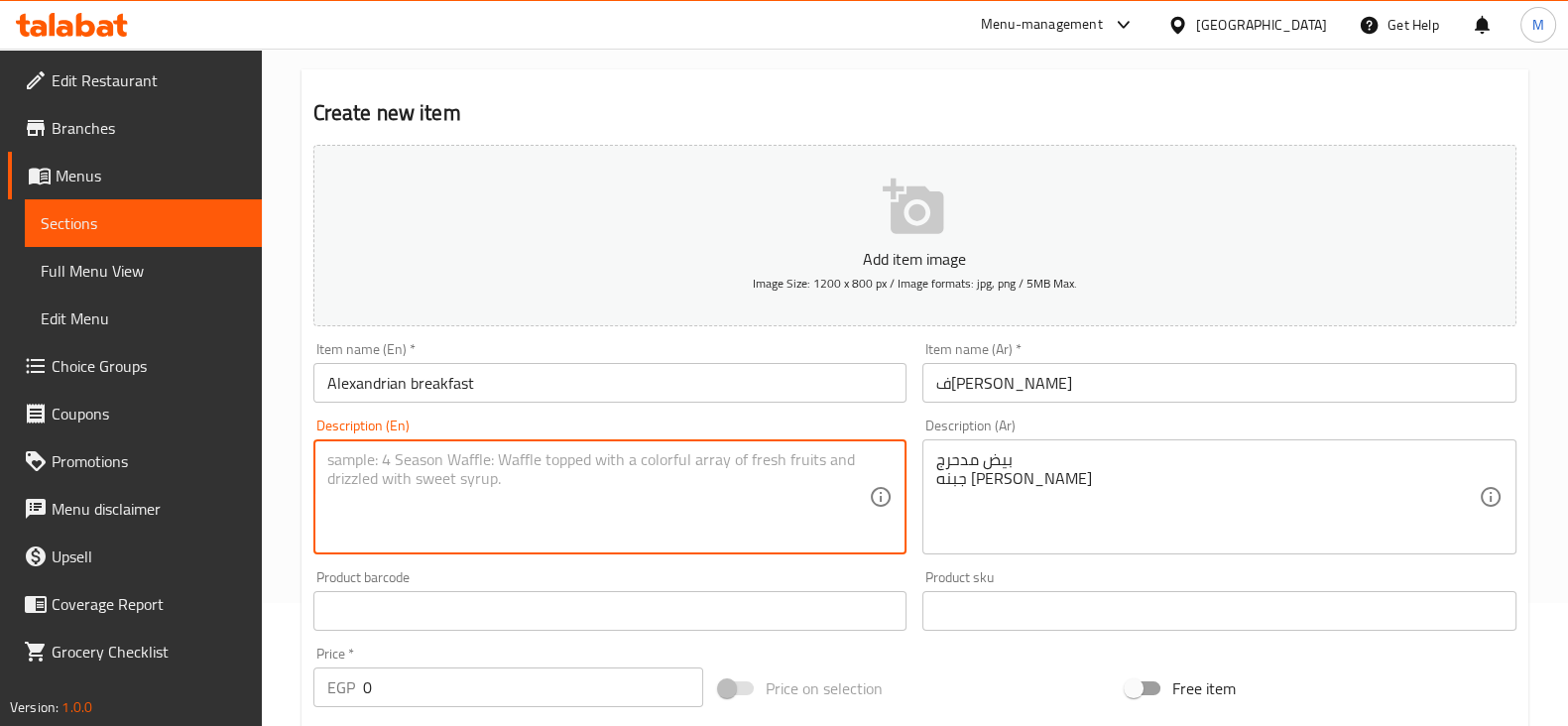
paste textarea "Scrambled eggs Cottage cheese Alexandrian fava beans"
drag, startPoint x: 488, startPoint y: 501, endPoint x: 410, endPoint y: 484, distance: 79.8
click at [410, 484] on textarea "Scrambled eggs Cottage cheese Alexandrian fava beans" at bounding box center [598, 497] width 543 height 95
type textarea "Scrambled eggs Cottage cheese Alexandrian foul"
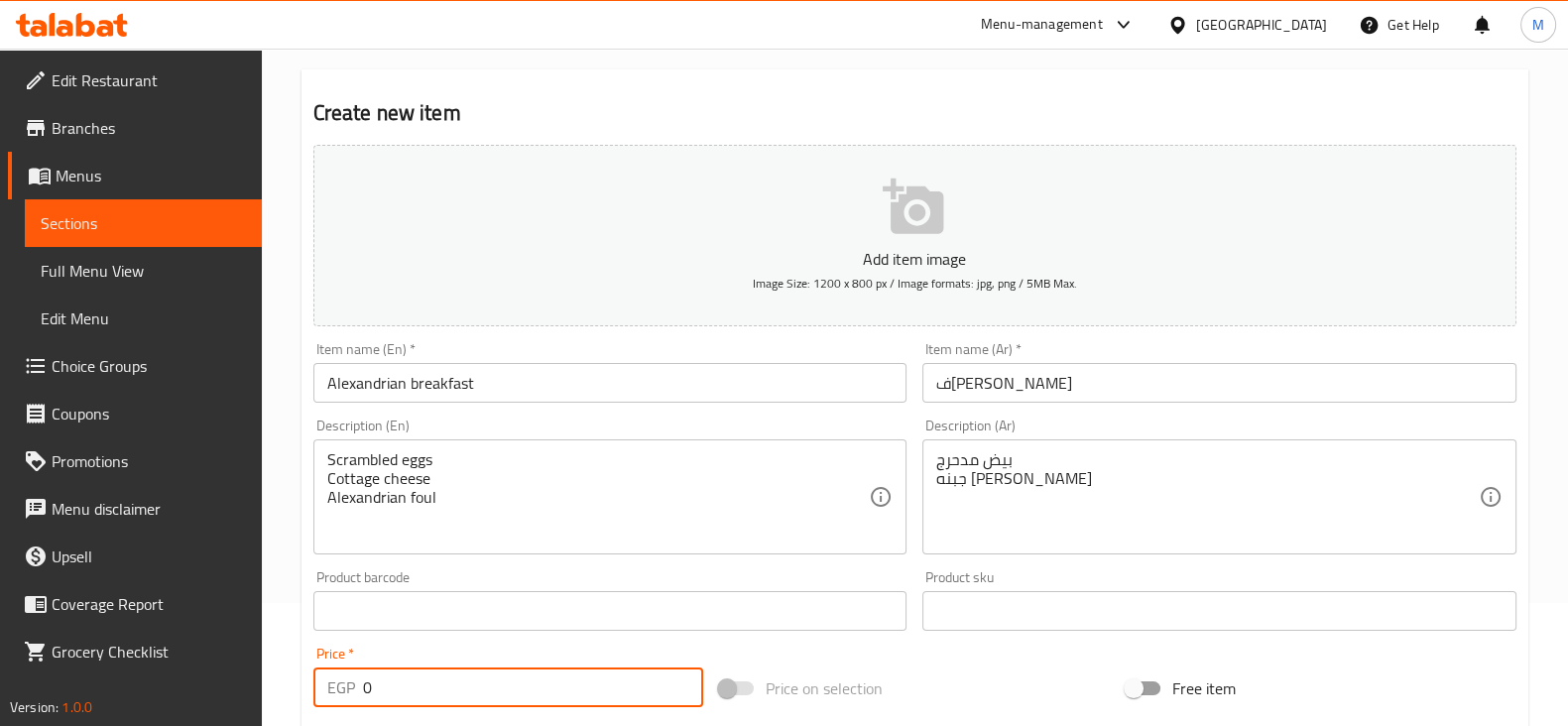
drag, startPoint x: 383, startPoint y: 696, endPoint x: 338, endPoint y: 694, distance: 45.0
click at [345, 696] on div "EGP 0 Price *" at bounding box center [509, 687] width 390 height 40
type input "56"
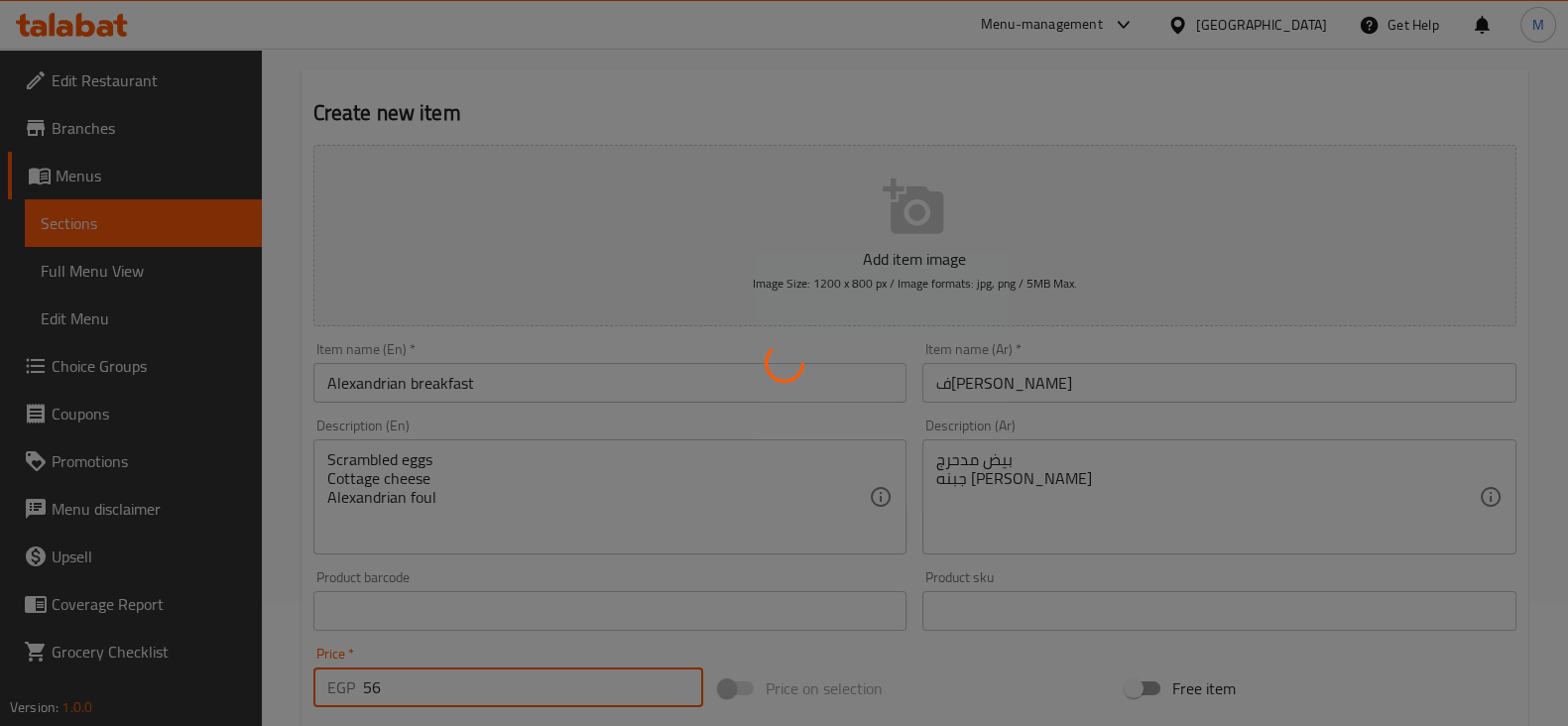
type input "0"
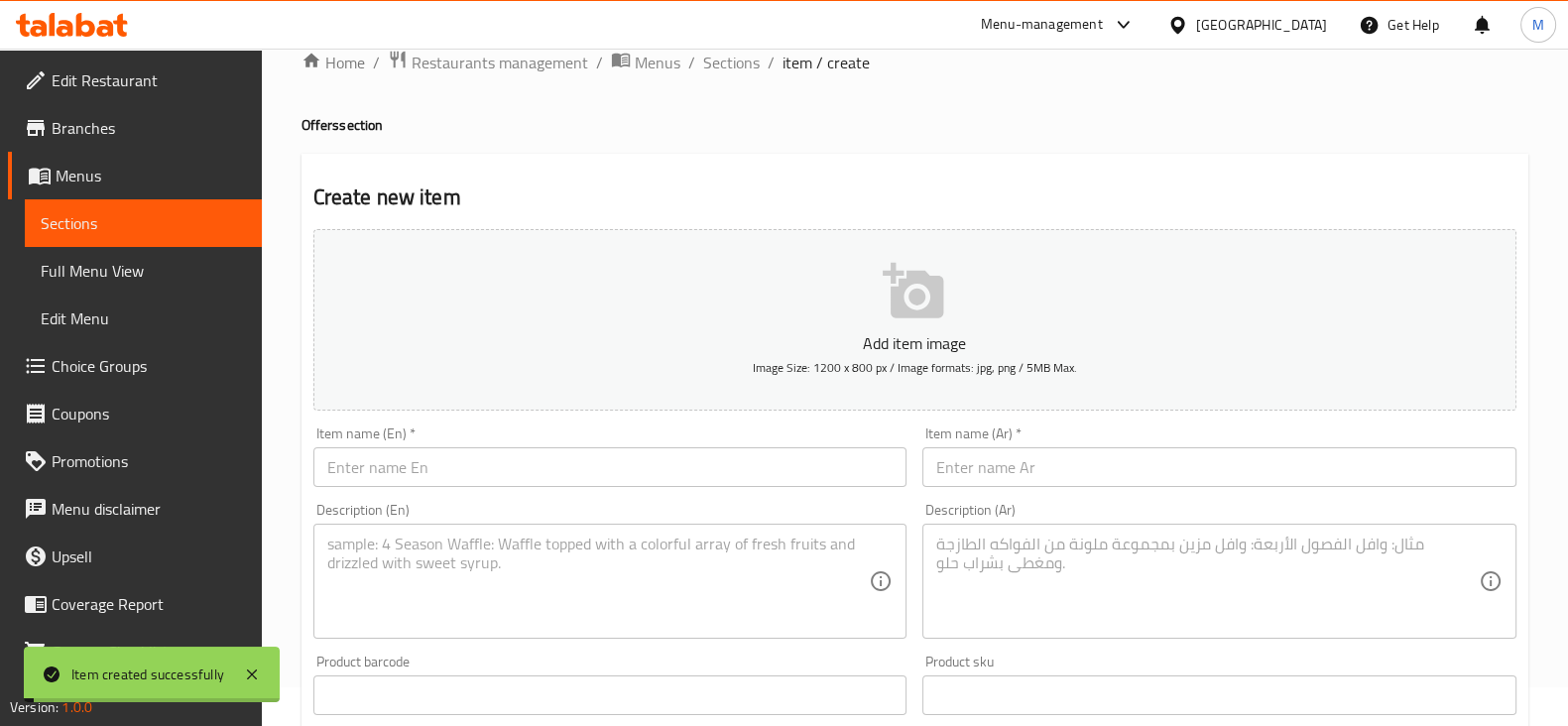
scroll to position [0, 0]
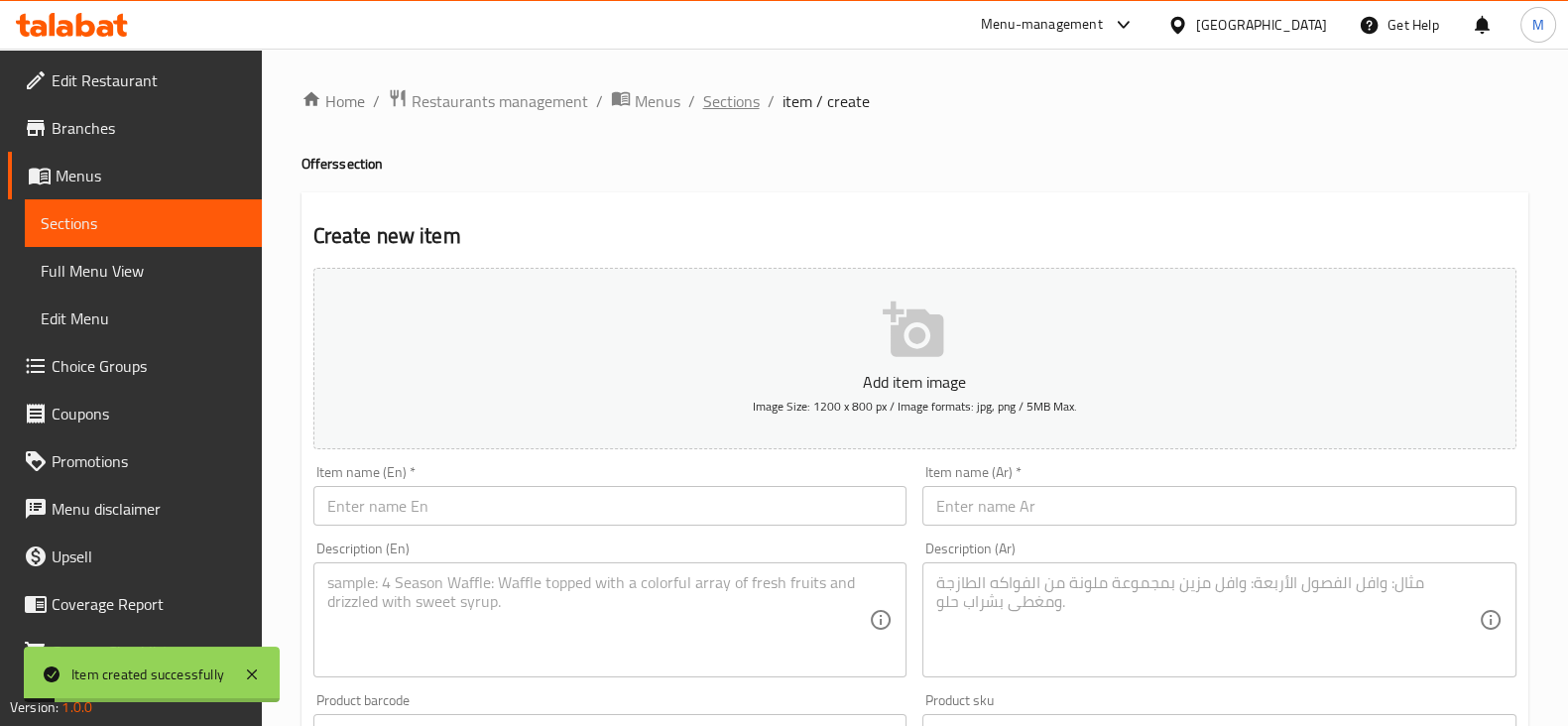
click at [726, 112] on span "Sections" at bounding box center [731, 102] width 57 height 24
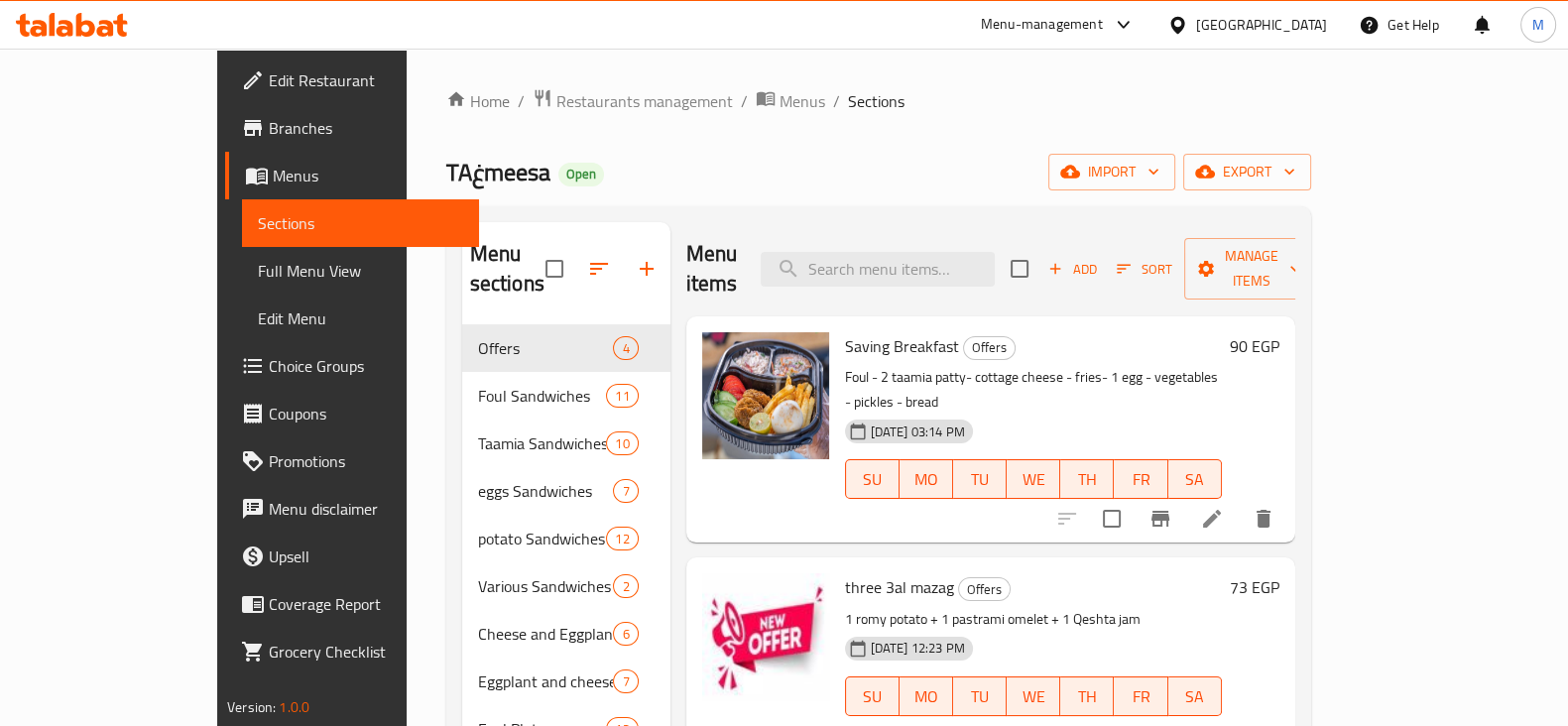
click at [225, 107] on link "Branches" at bounding box center [351, 128] width 254 height 48
